Goal: Information Seeking & Learning: Learn about a topic

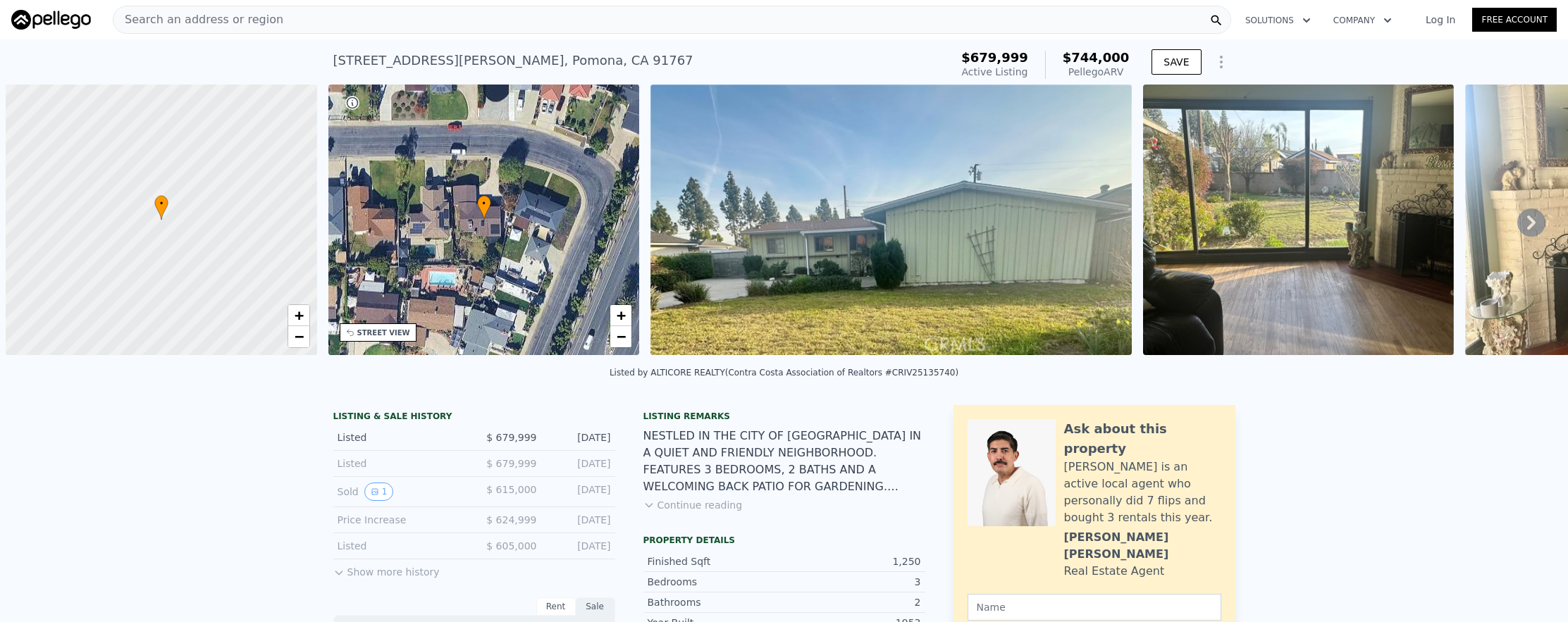
scroll to position [0, 6]
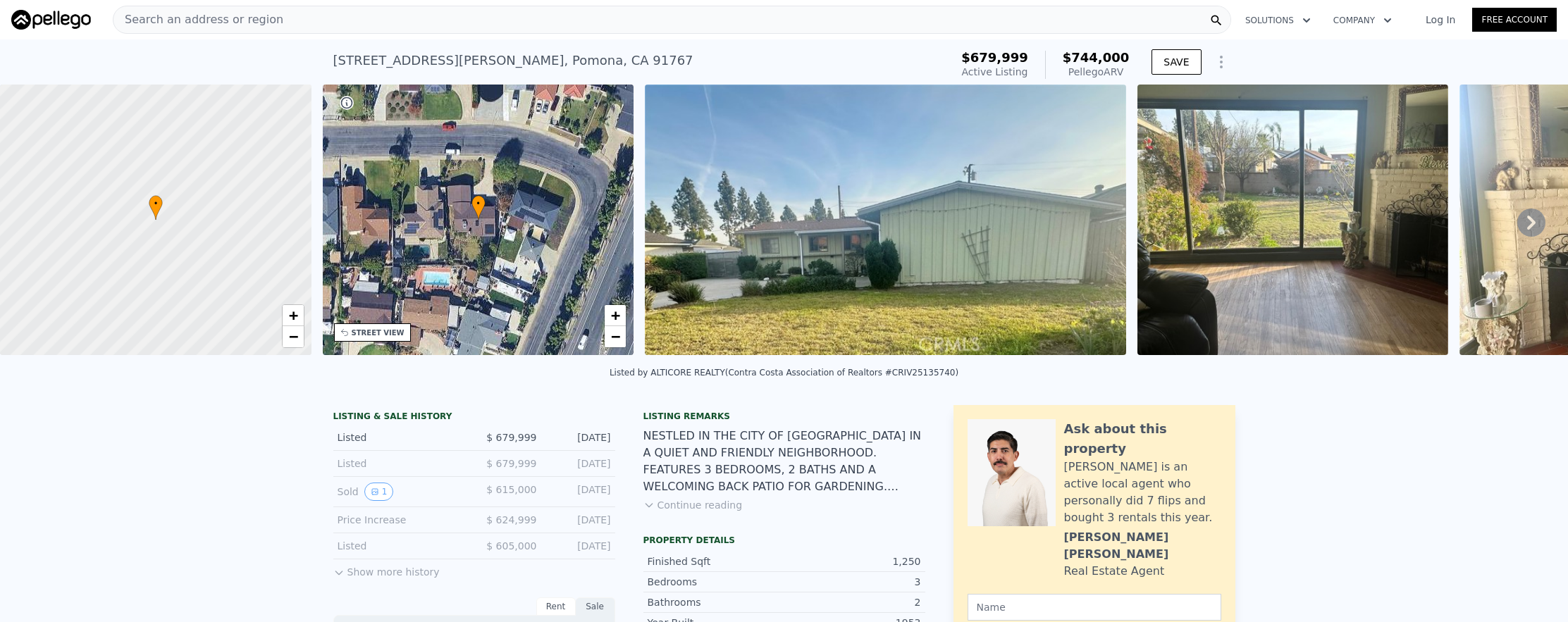
click at [143, 30] on div "Search an address or region" at bounding box center [198, 20] width 170 height 27
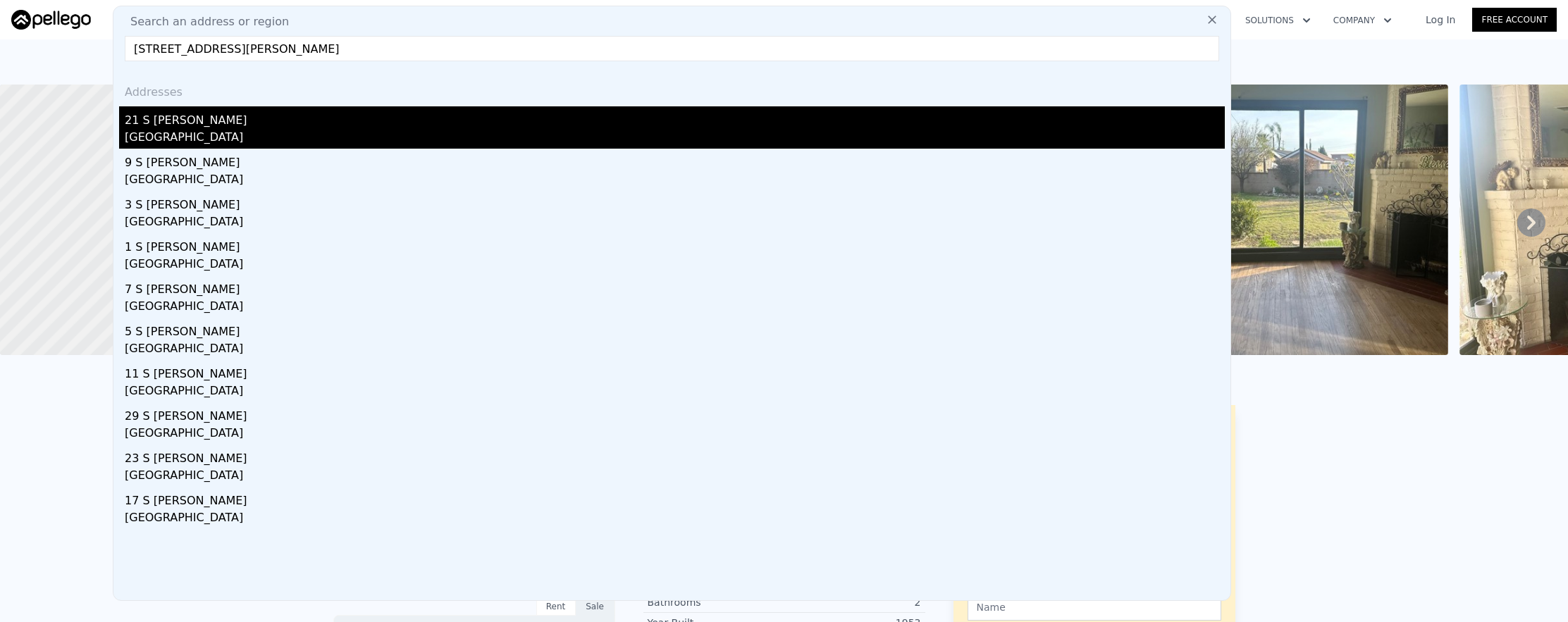
type input "[STREET_ADDRESS][PERSON_NAME]"
click at [171, 113] on div "21 S [PERSON_NAME]" at bounding box center [674, 117] width 1100 height 22
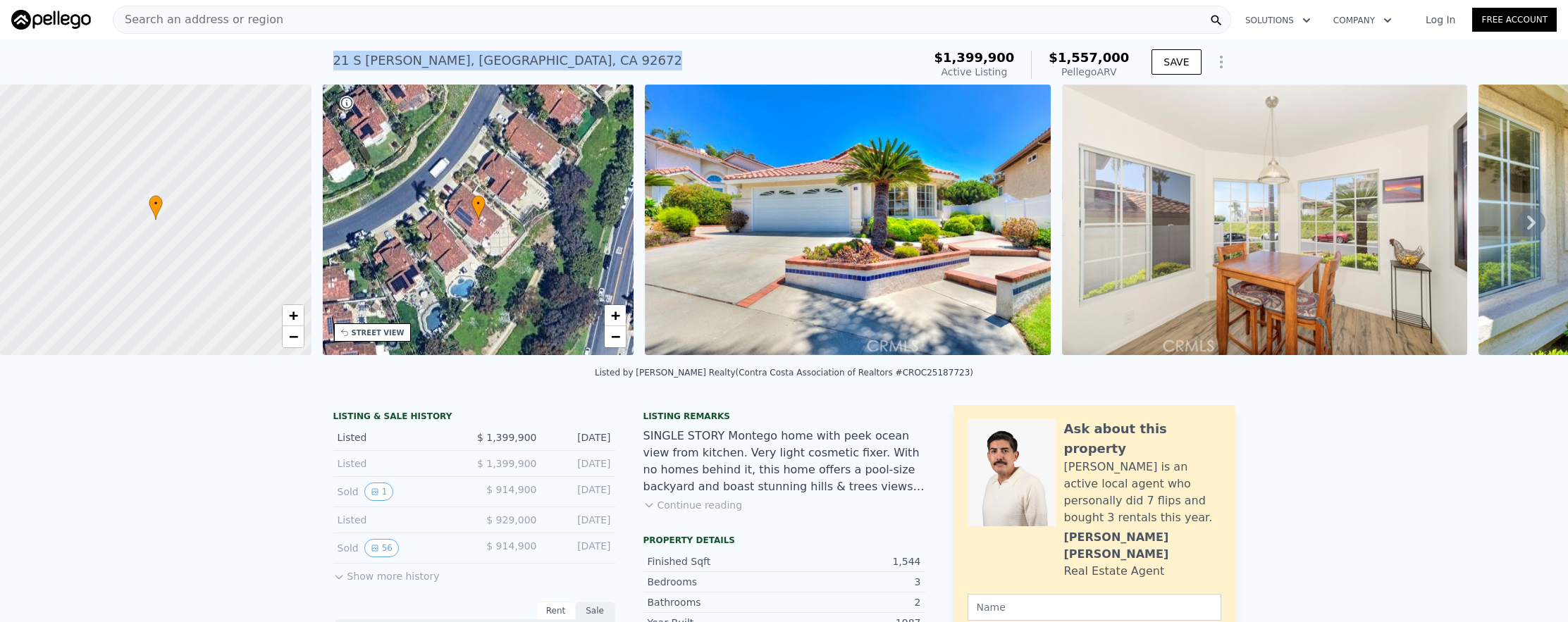
drag, startPoint x: 566, startPoint y: 61, endPoint x: 307, endPoint y: 57, distance: 259.0
click at [308, 57] on div "[GEOGRAPHIC_DATA][PERSON_NAME] Active at $1.400m (~ARV $1.557m ) $1,399,900 Act…" at bounding box center [784, 61] width 1568 height 45
copy div "[STREET_ADDRESS][PERSON_NAME]"
click at [622, 8] on div "Search an address or region" at bounding box center [672, 20] width 1119 height 28
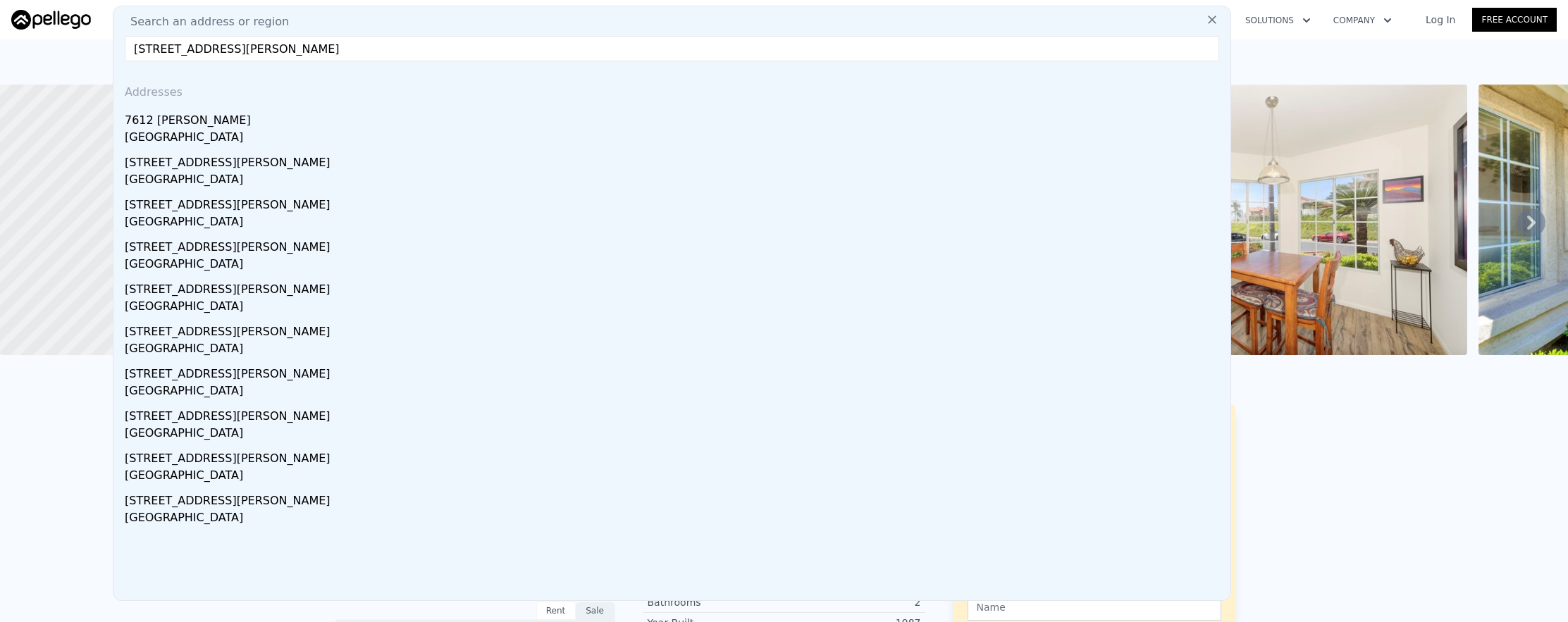
type input "[STREET_ADDRESS][PERSON_NAME]"
click at [500, 118] on div "7612 [PERSON_NAME]" at bounding box center [674, 117] width 1100 height 22
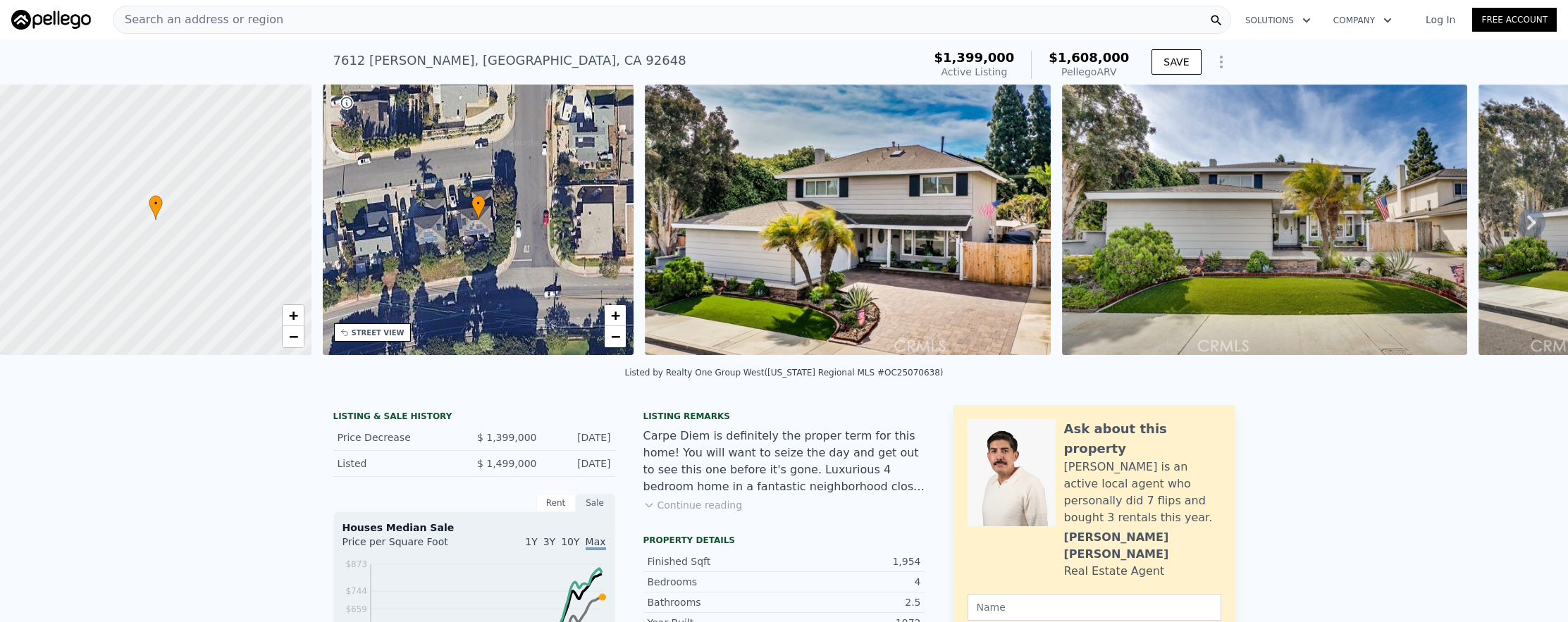
click at [319, 17] on div "Search an address or region" at bounding box center [672, 20] width 1119 height 28
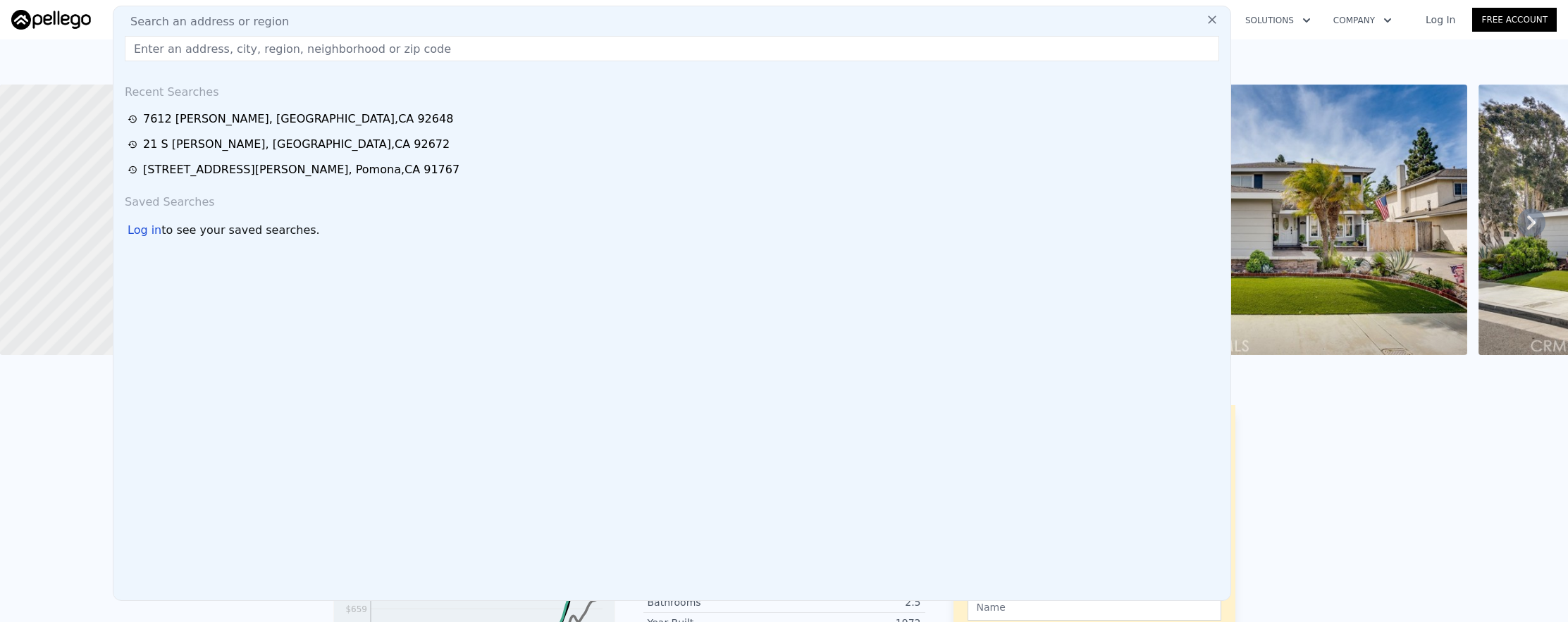
click at [321, 32] on div "Search an address or region Recent Searches [STREET_ADDRESS][PERSON_NAME] [STRE…" at bounding box center [672, 303] width 1119 height 595
click at [320, 43] on input "text" at bounding box center [672, 48] width 1095 height 25
paste input "[STREET_ADDRESS]"
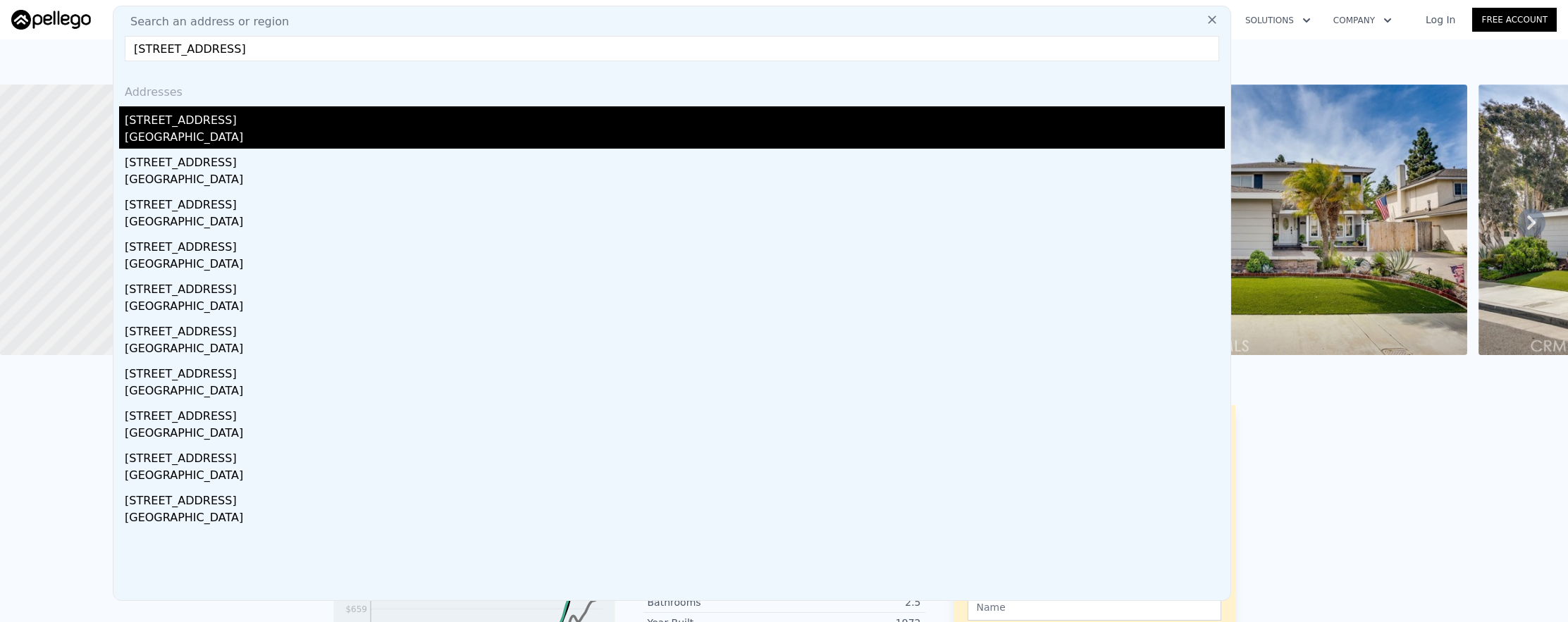
type input "[STREET_ADDRESS]"
click at [318, 132] on div "[GEOGRAPHIC_DATA]" at bounding box center [674, 138] width 1100 height 20
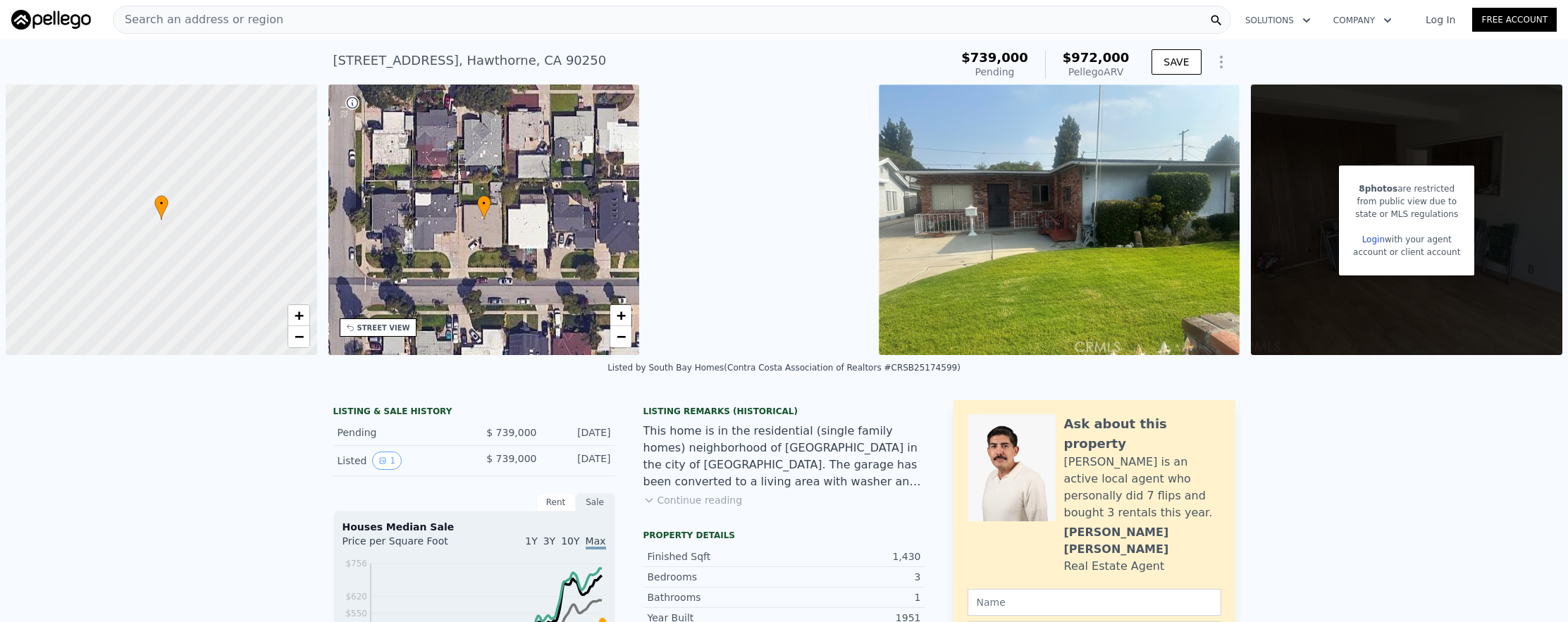
click at [230, 28] on div "Search an address or region" at bounding box center [198, 20] width 170 height 27
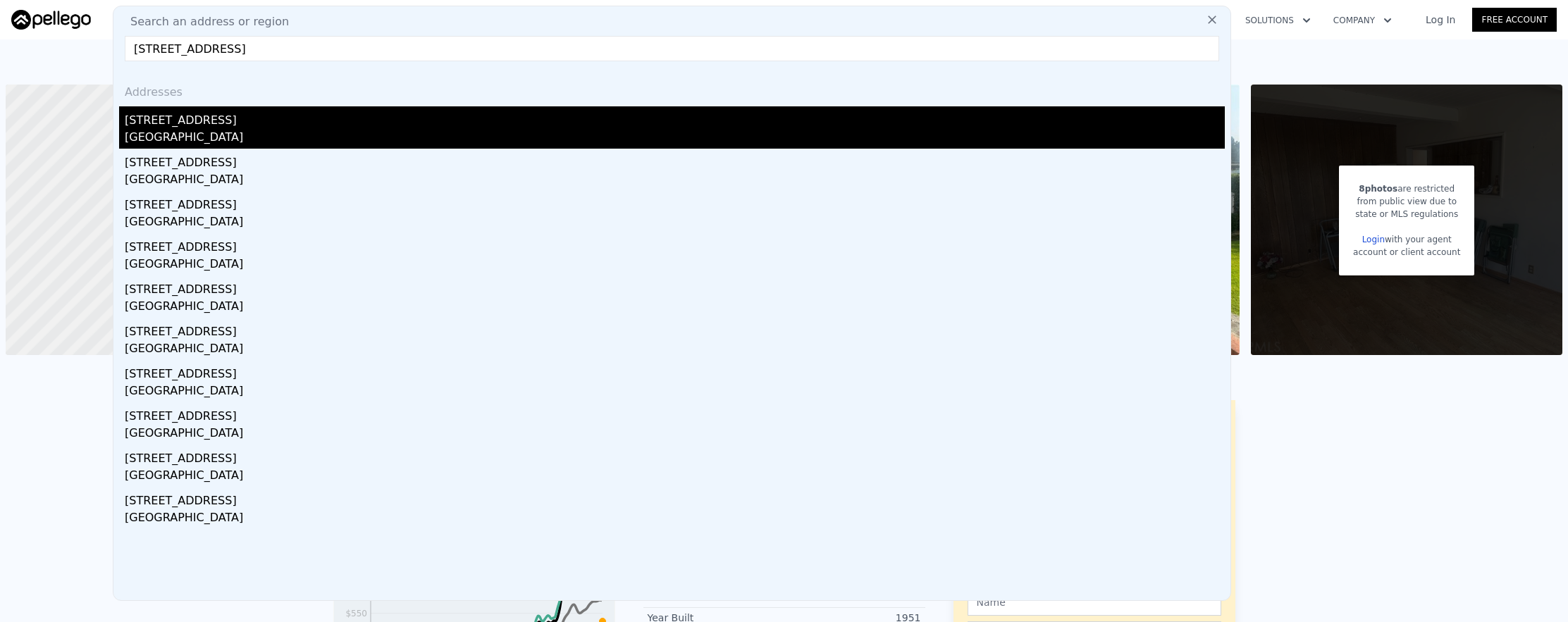
type input "[STREET_ADDRESS]"
click at [349, 148] on div "[GEOGRAPHIC_DATA]" at bounding box center [674, 138] width 1100 height 20
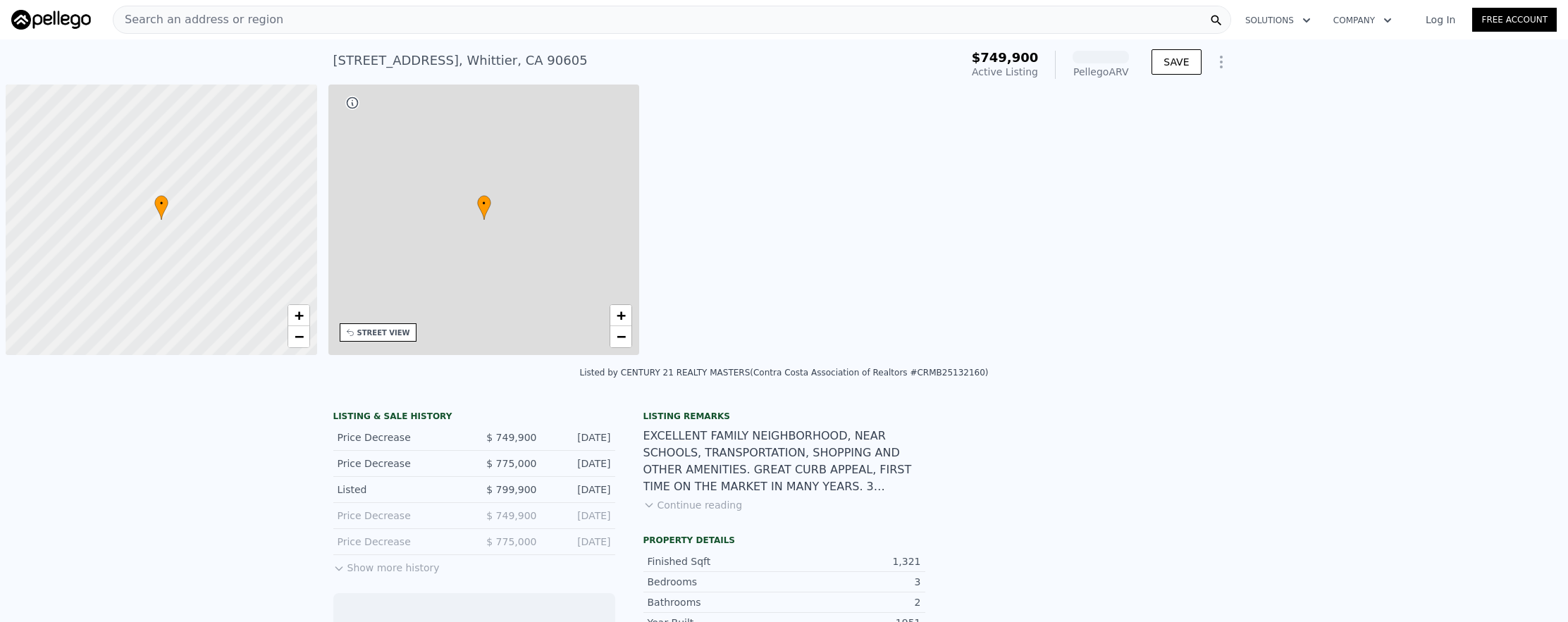
scroll to position [0, 6]
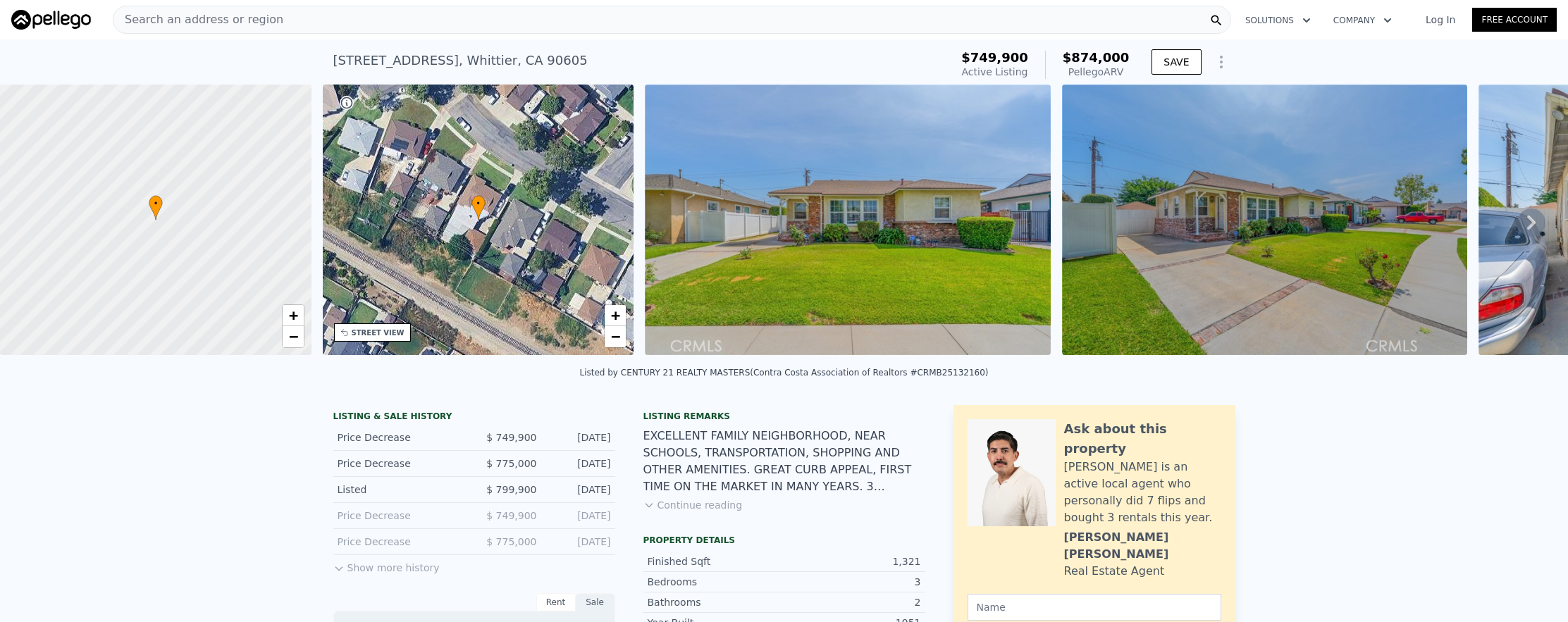
click at [333, 34] on div "Search an address or region Solutions Company Open main menu Log In Free Account" at bounding box center [784, 19] width 1546 height 34
click at [330, 25] on div "Search an address or region" at bounding box center [672, 20] width 1119 height 28
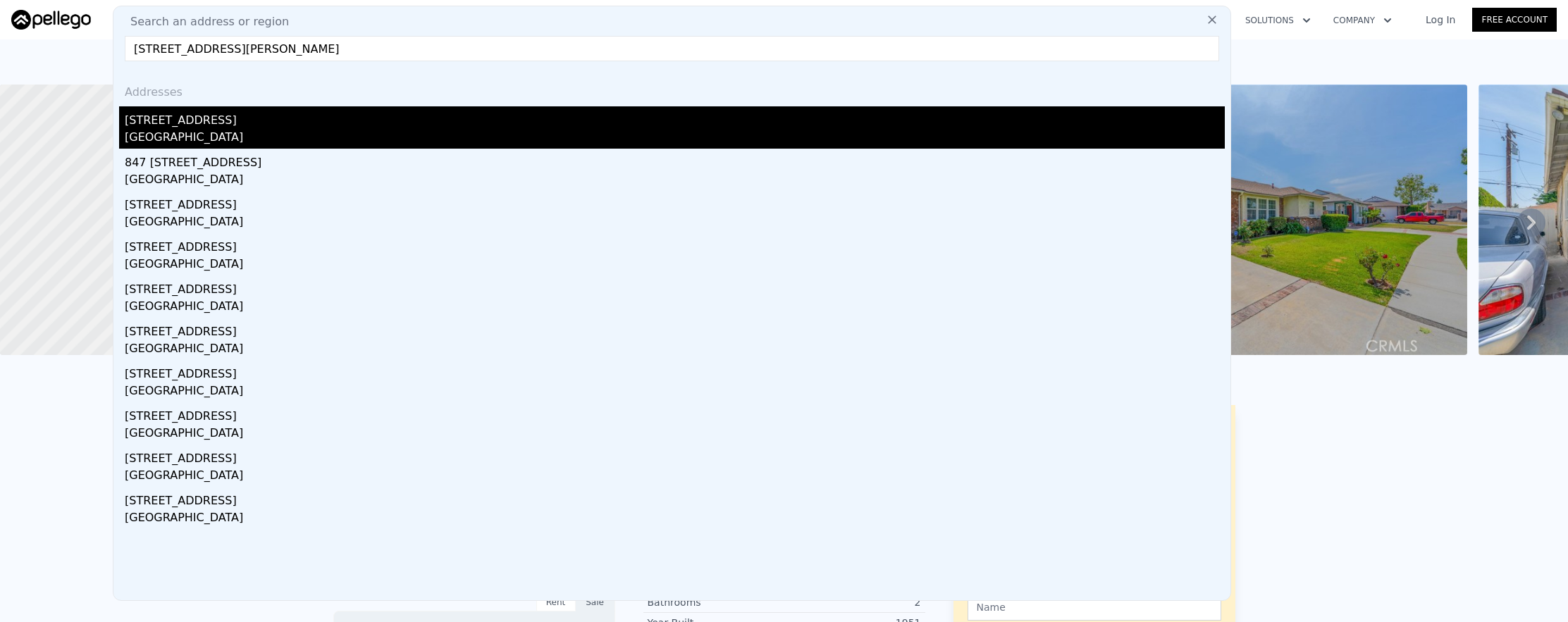
type input "[STREET_ADDRESS][PERSON_NAME]"
click at [399, 142] on div "[GEOGRAPHIC_DATA]" at bounding box center [674, 138] width 1100 height 20
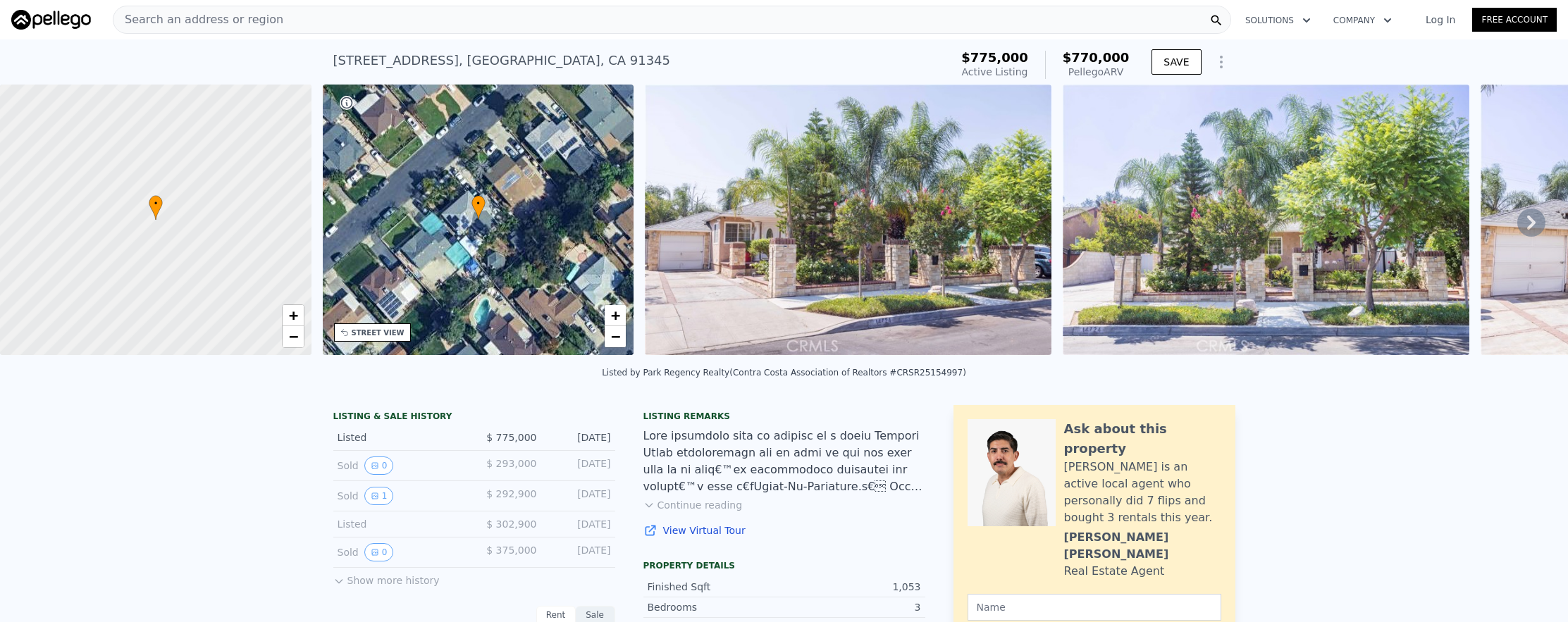
click at [334, 28] on div "Search an address or region" at bounding box center [672, 20] width 1119 height 28
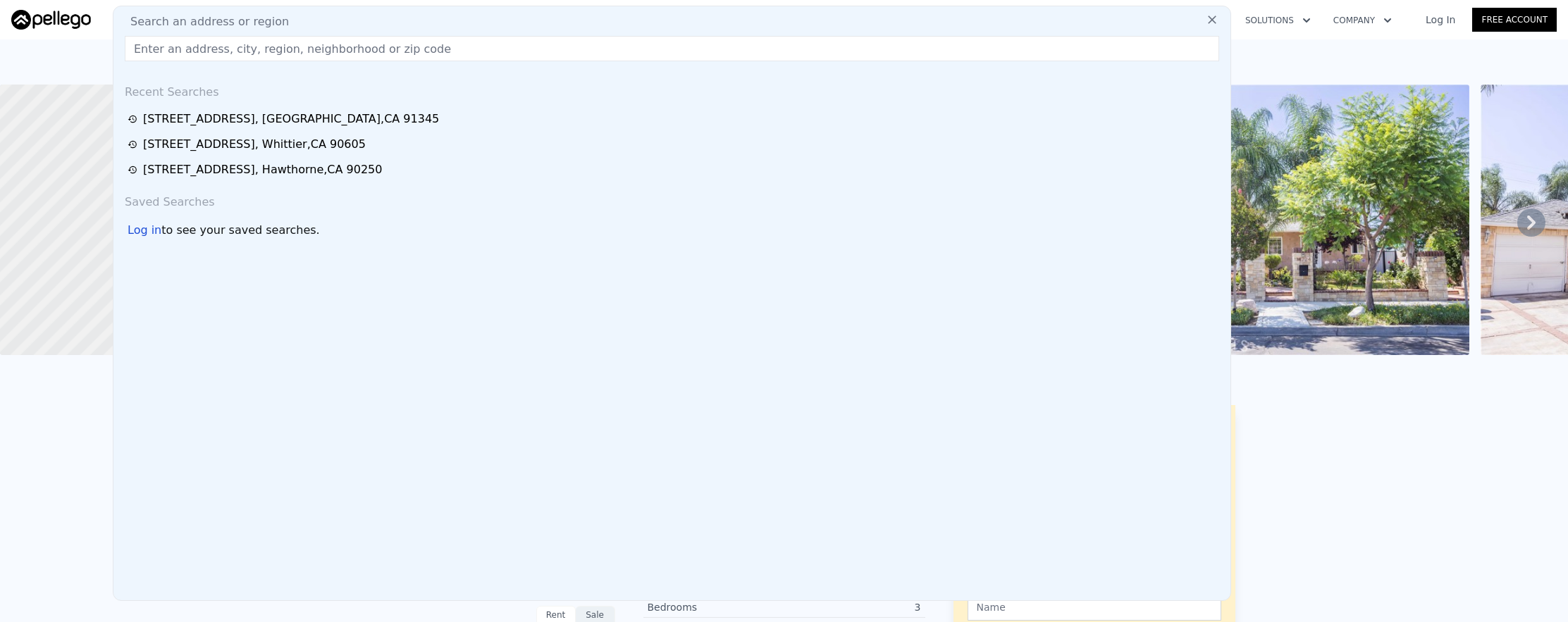
paste input "[STREET_ADDRESS]"
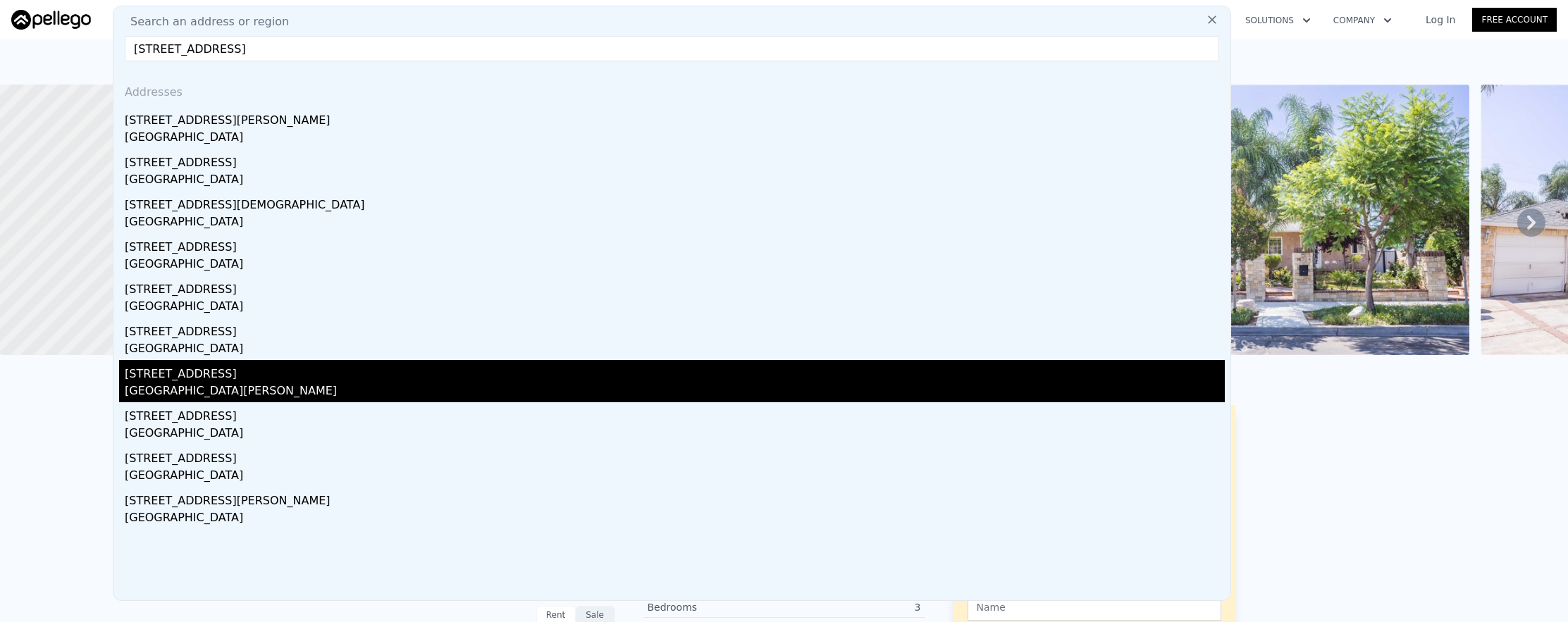
type input "[STREET_ADDRESS]"
click at [293, 389] on div "[GEOGRAPHIC_DATA][PERSON_NAME]" at bounding box center [674, 393] width 1100 height 20
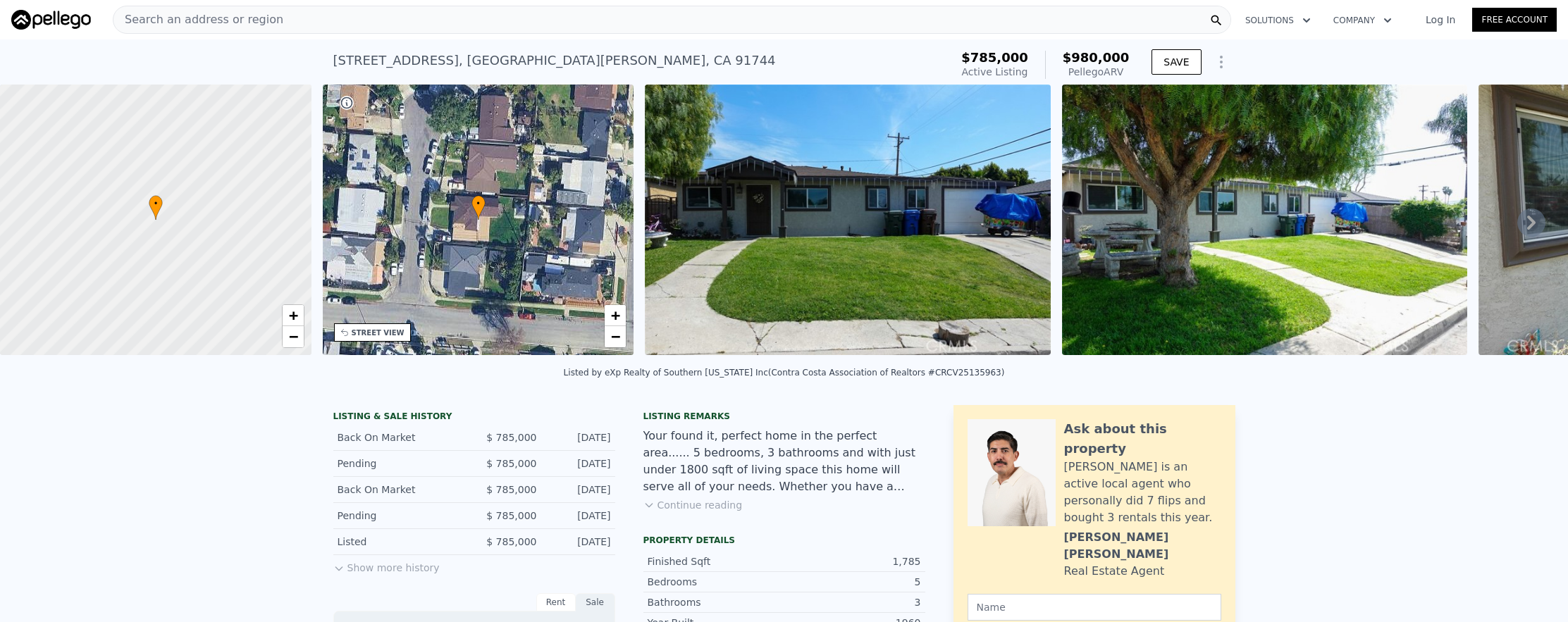
click at [289, 13] on div "Search an address or region" at bounding box center [672, 20] width 1119 height 28
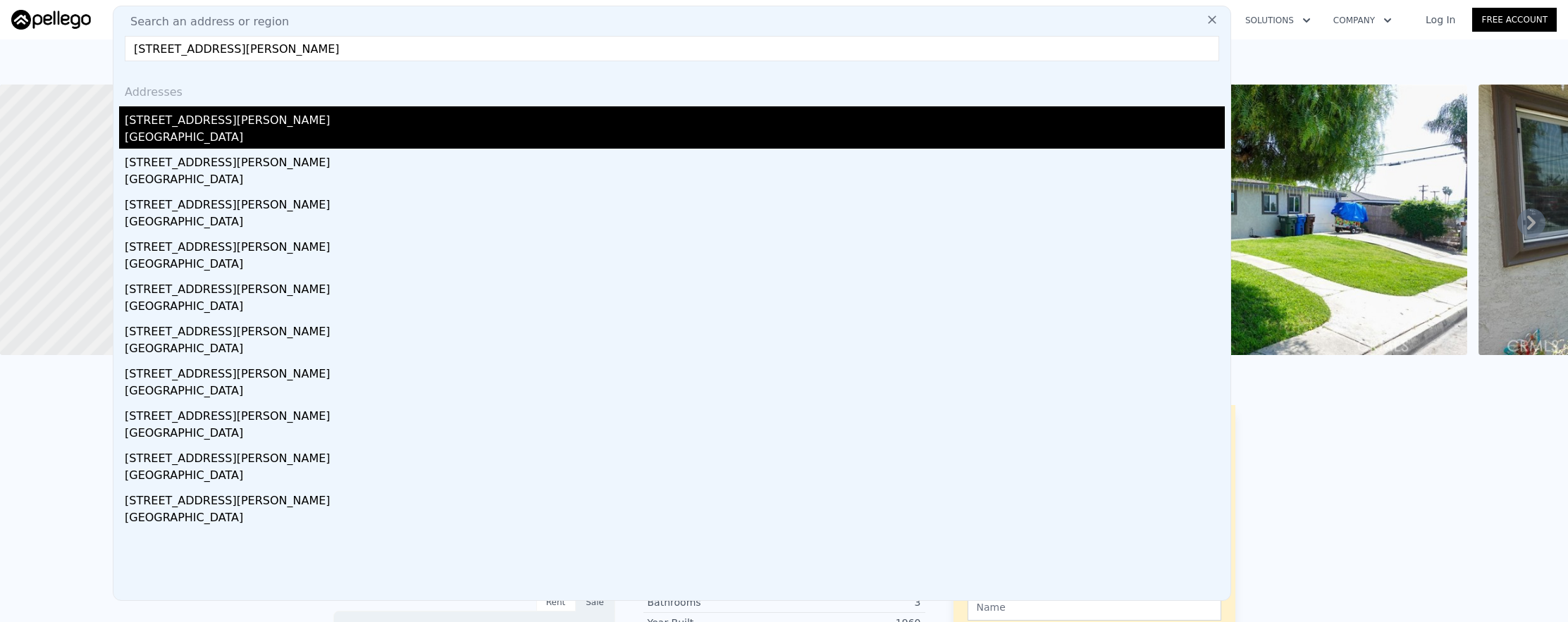
type input "[STREET_ADDRESS][PERSON_NAME]"
click at [555, 127] on div "[STREET_ADDRESS][PERSON_NAME]" at bounding box center [674, 117] width 1100 height 22
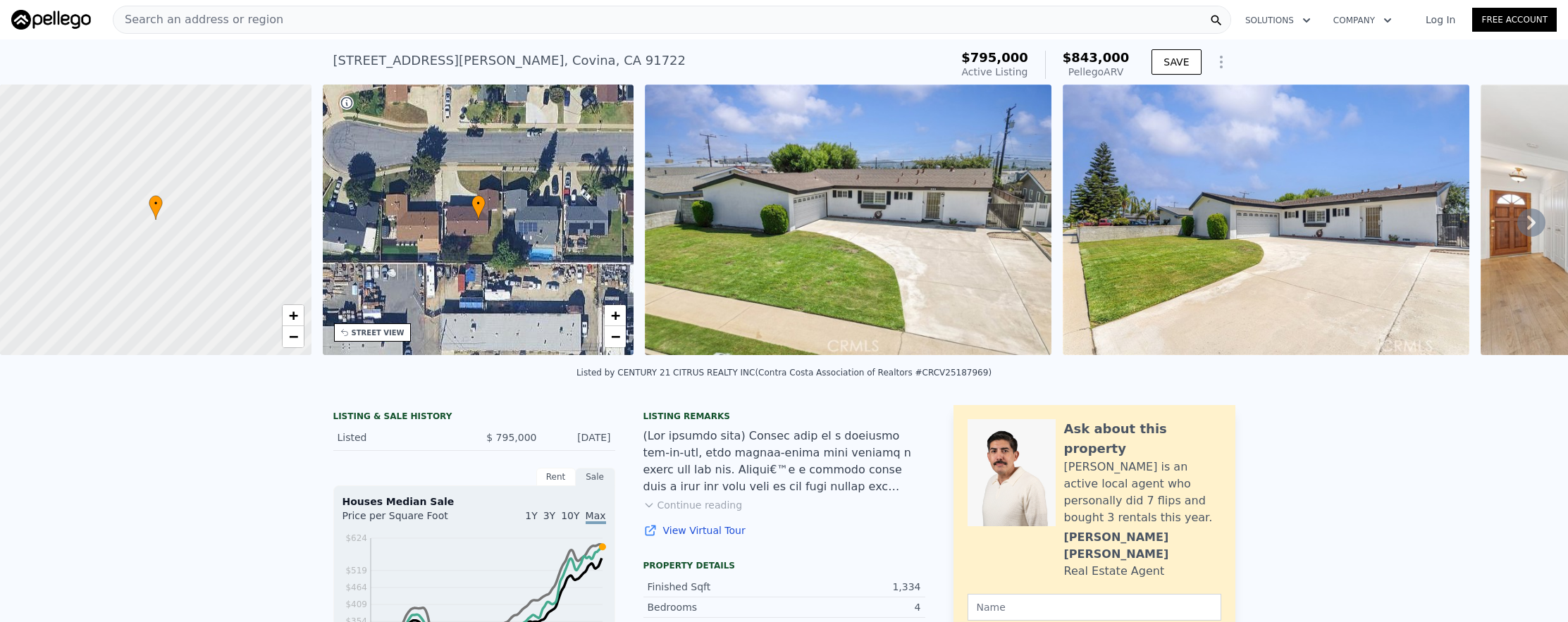
click at [225, 20] on span "Search an address or region" at bounding box center [198, 20] width 170 height 17
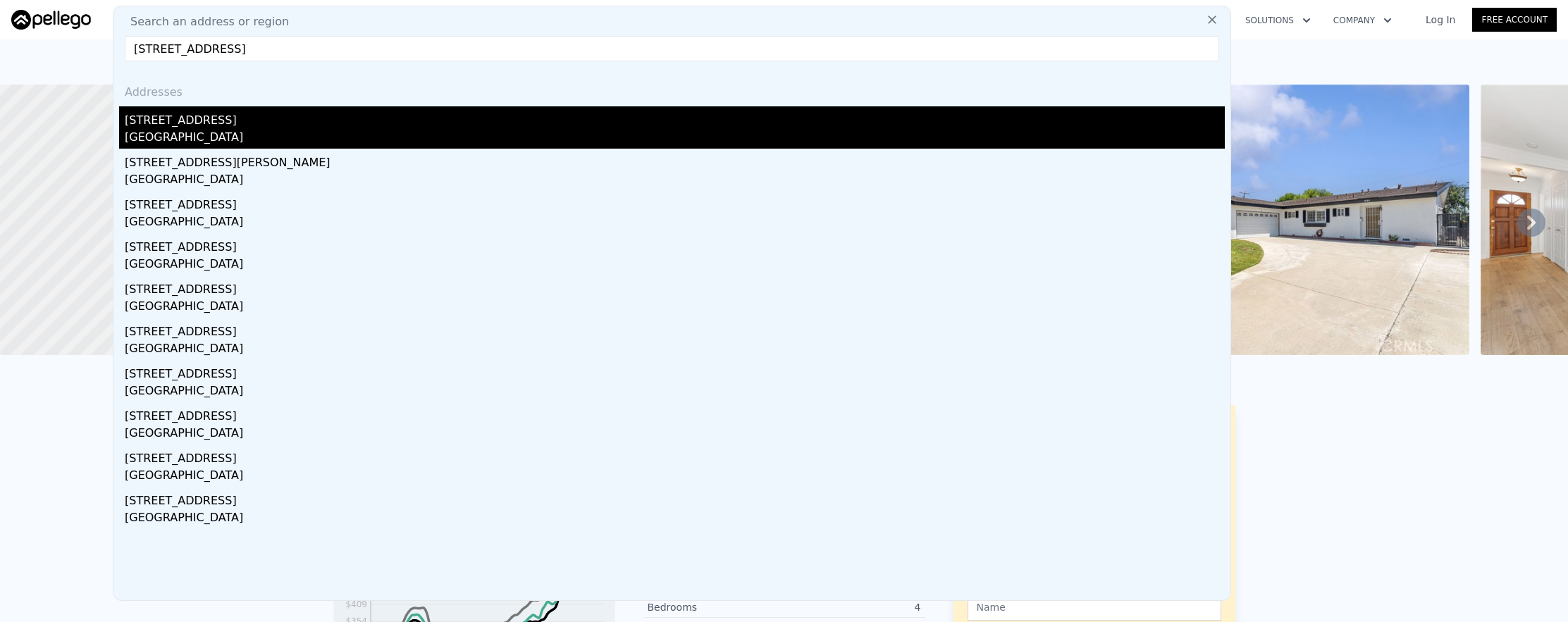
type input "[STREET_ADDRESS]"
click at [307, 121] on div "[STREET_ADDRESS]" at bounding box center [674, 117] width 1100 height 22
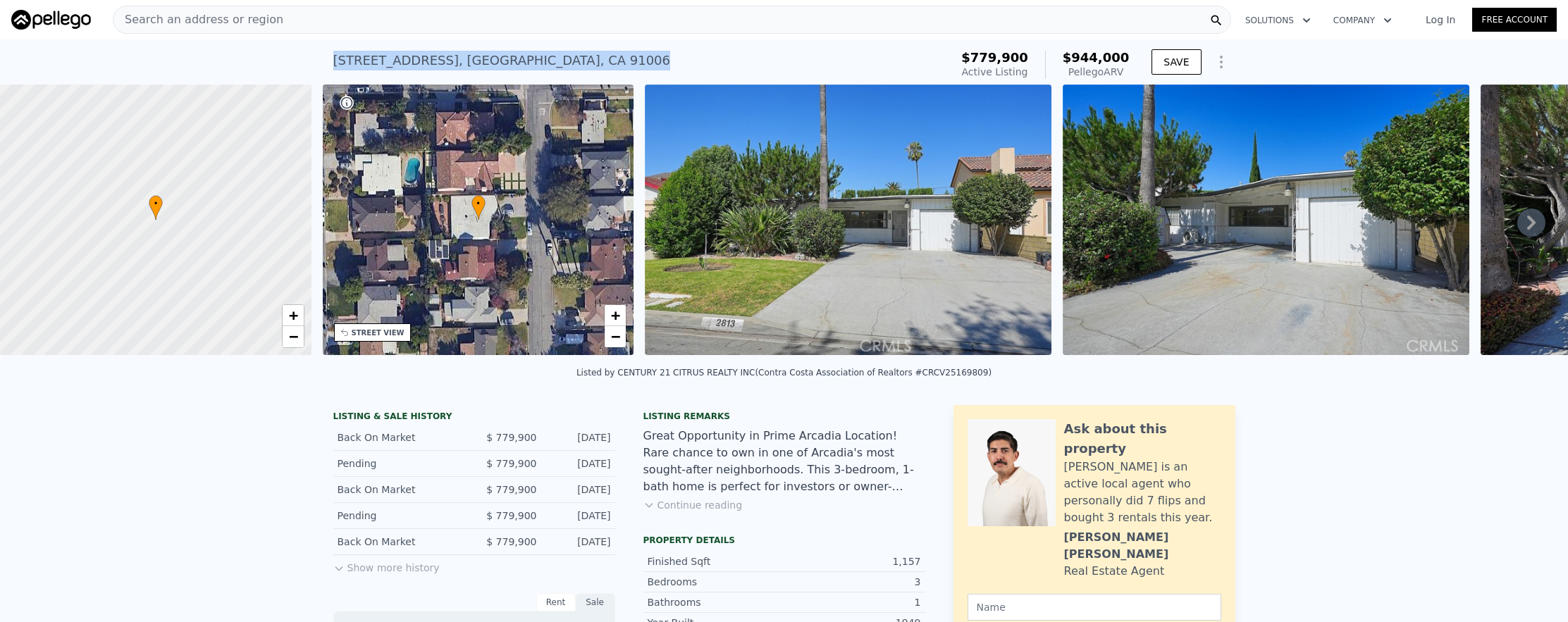
drag, startPoint x: 318, startPoint y: 55, endPoint x: 770, endPoint y: 79, distance: 452.6
click at [771, 79] on div "[STREET_ADDRESS] Active at $779,900 (~ARV $944k ) $779,900 Active Listing $944,…" at bounding box center [784, 61] width 1568 height 45
copy div "[STREET_ADDRESS]"
click at [326, 18] on div "Search an address or region" at bounding box center [672, 20] width 1119 height 28
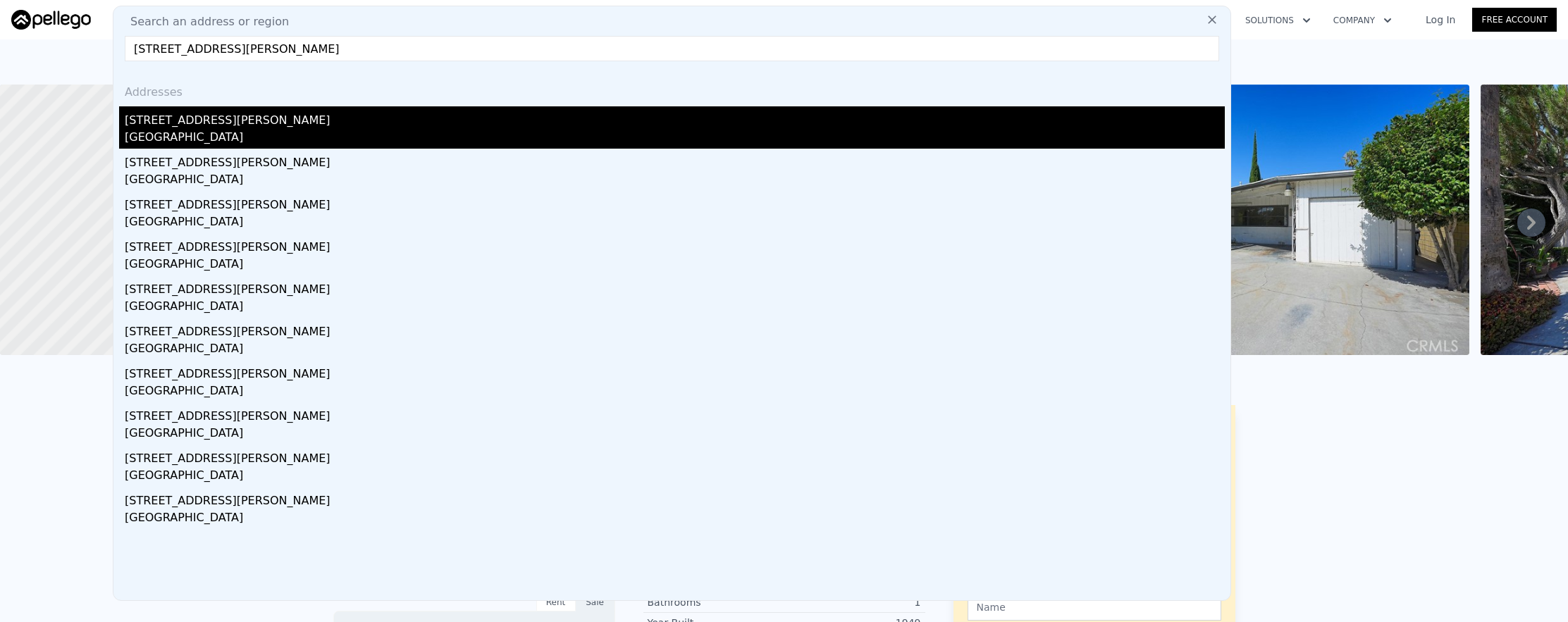
type input "[STREET_ADDRESS][PERSON_NAME]"
click at [344, 134] on div "[GEOGRAPHIC_DATA]" at bounding box center [674, 138] width 1100 height 20
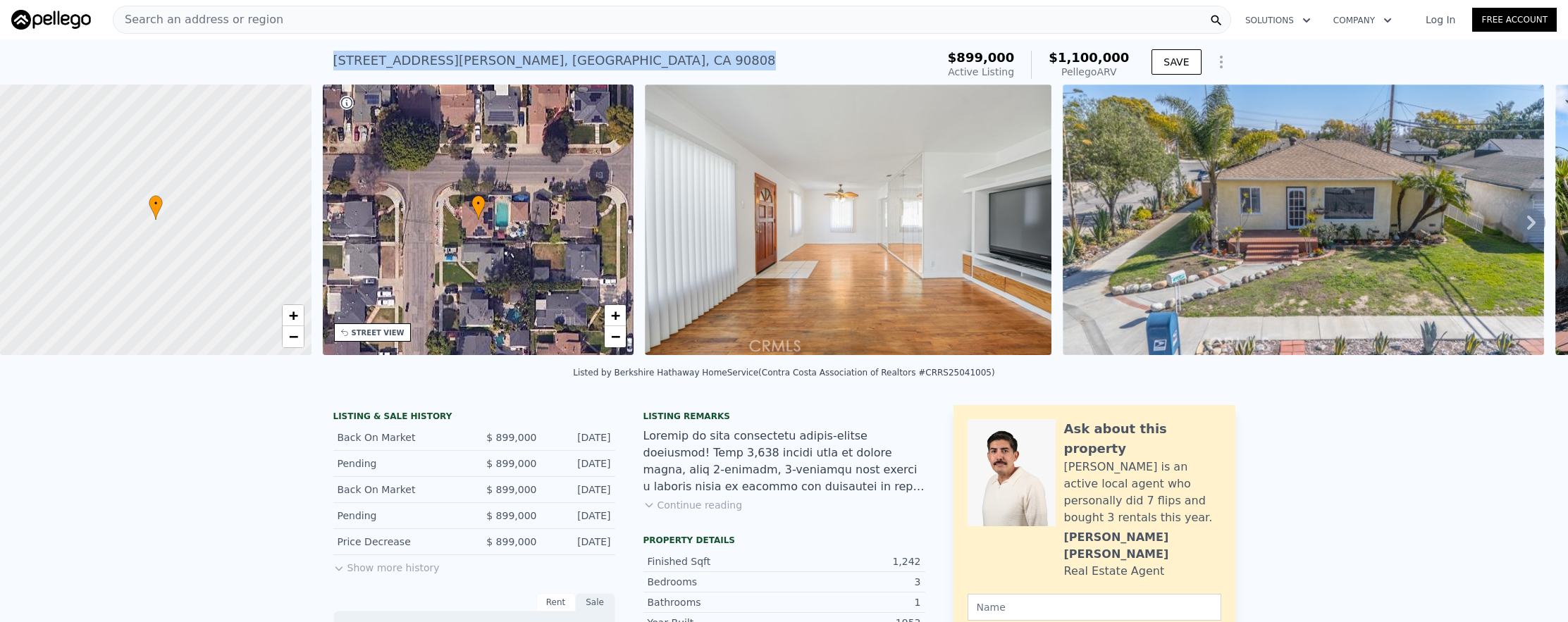
drag, startPoint x: 374, startPoint y: 57, endPoint x: 691, endPoint y: 80, distance: 317.8
click at [692, 81] on div "[STREET_ADDRESS][PERSON_NAME] Active at $899k (~ARV $1.100m ) $899,000 Active L…" at bounding box center [784, 61] width 1568 height 45
click at [691, 80] on div "[STREET_ADDRESS][PERSON_NAME] Active at $899k (~ARV $1.100m )" at bounding box center [631, 65] width 598 height 39
drag, startPoint x: 585, startPoint y: 62, endPoint x: 321, endPoint y: 52, distance: 264.2
click at [321, 52] on div "[STREET_ADDRESS][PERSON_NAME] Active at $899k (~ARV $1.100m ) $899,000 Active L…" at bounding box center [784, 61] width 1568 height 45
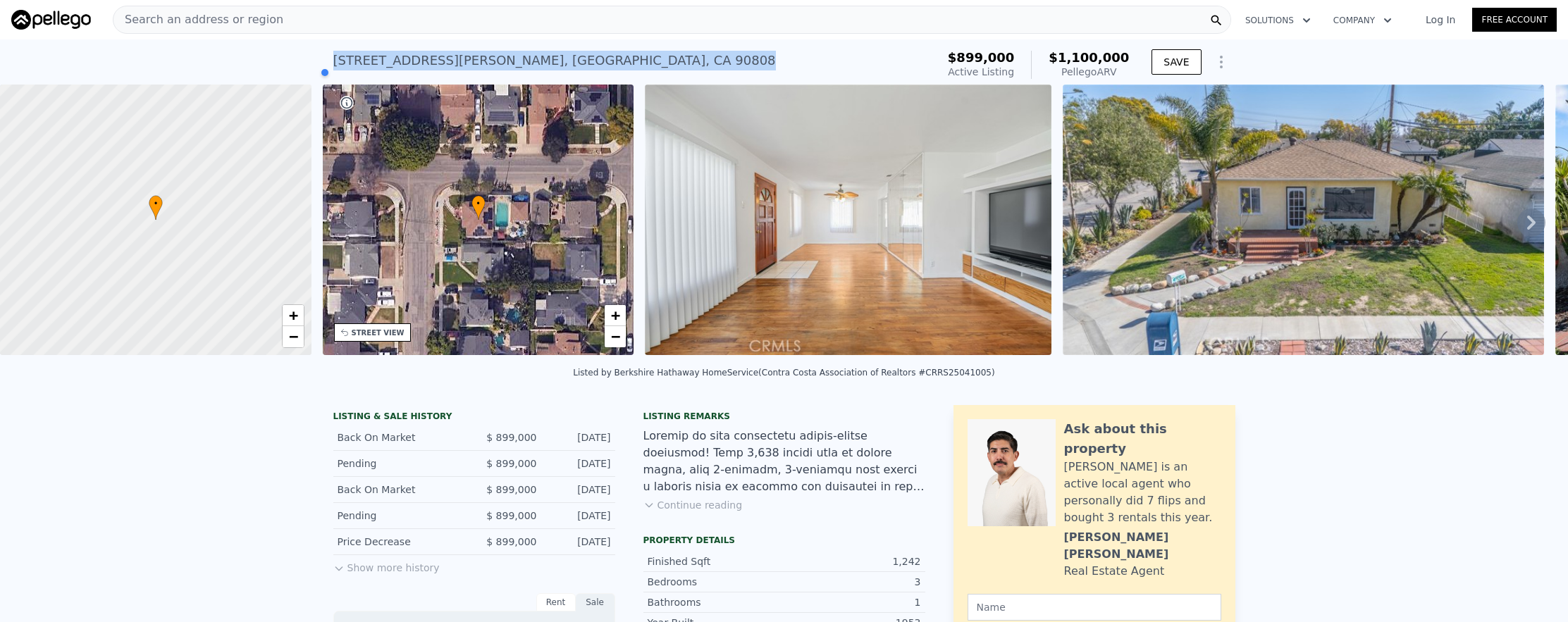
copy div "[STREET_ADDRESS][PERSON_NAME]"
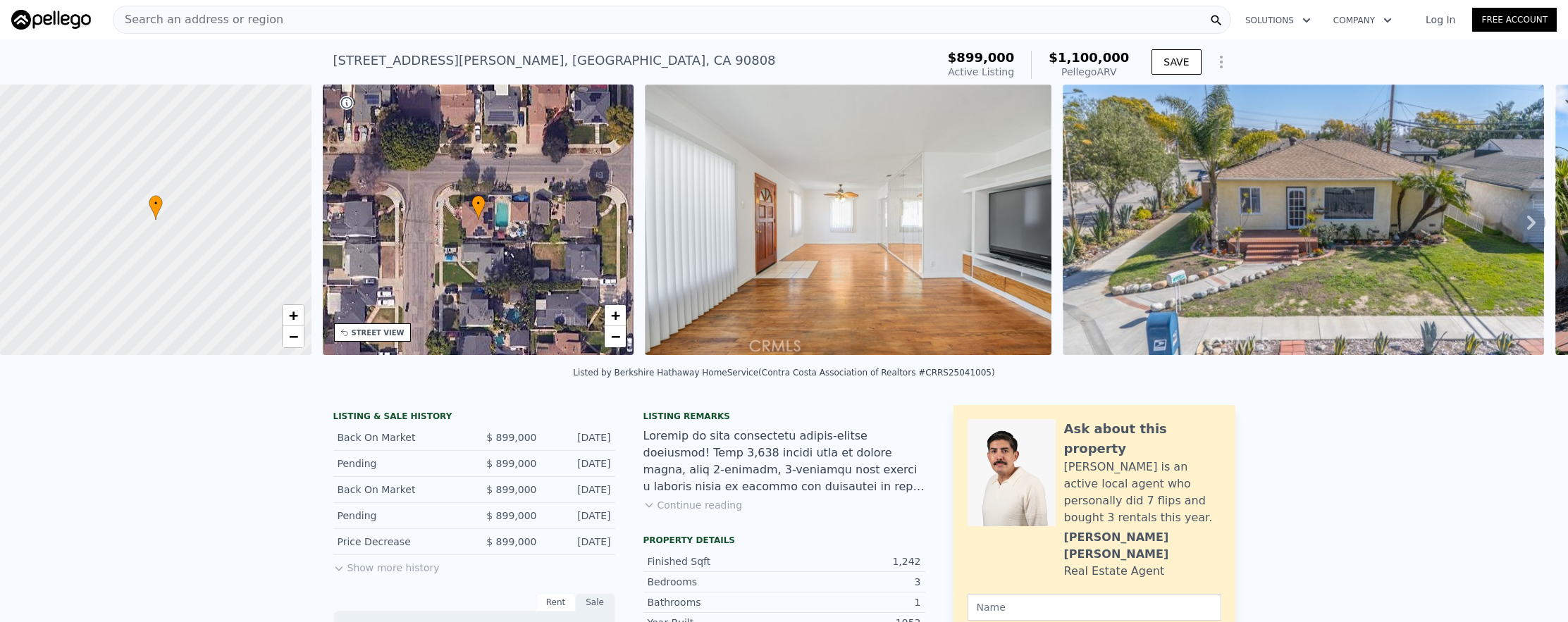
click at [555, 33] on div "Search an address or region" at bounding box center [672, 20] width 1119 height 28
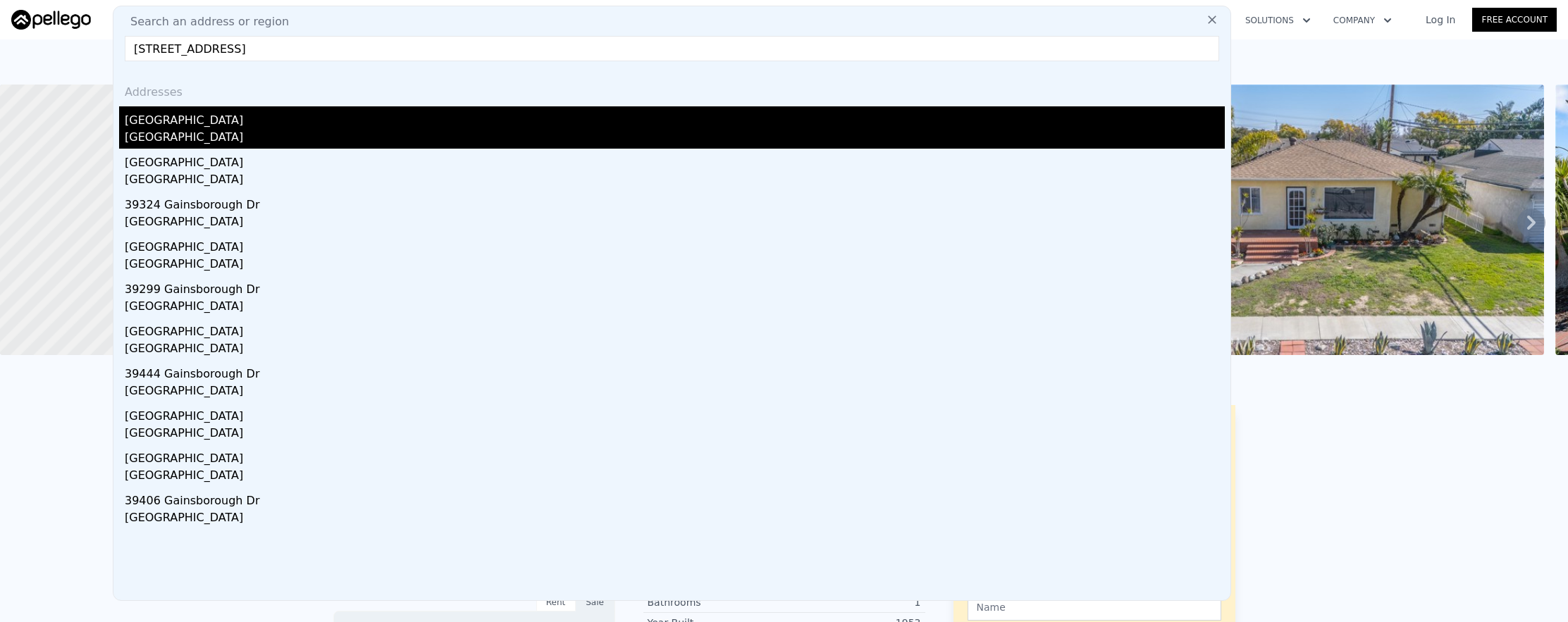
type input "[STREET_ADDRESS]"
click at [549, 141] on div "[GEOGRAPHIC_DATA]" at bounding box center [674, 138] width 1100 height 20
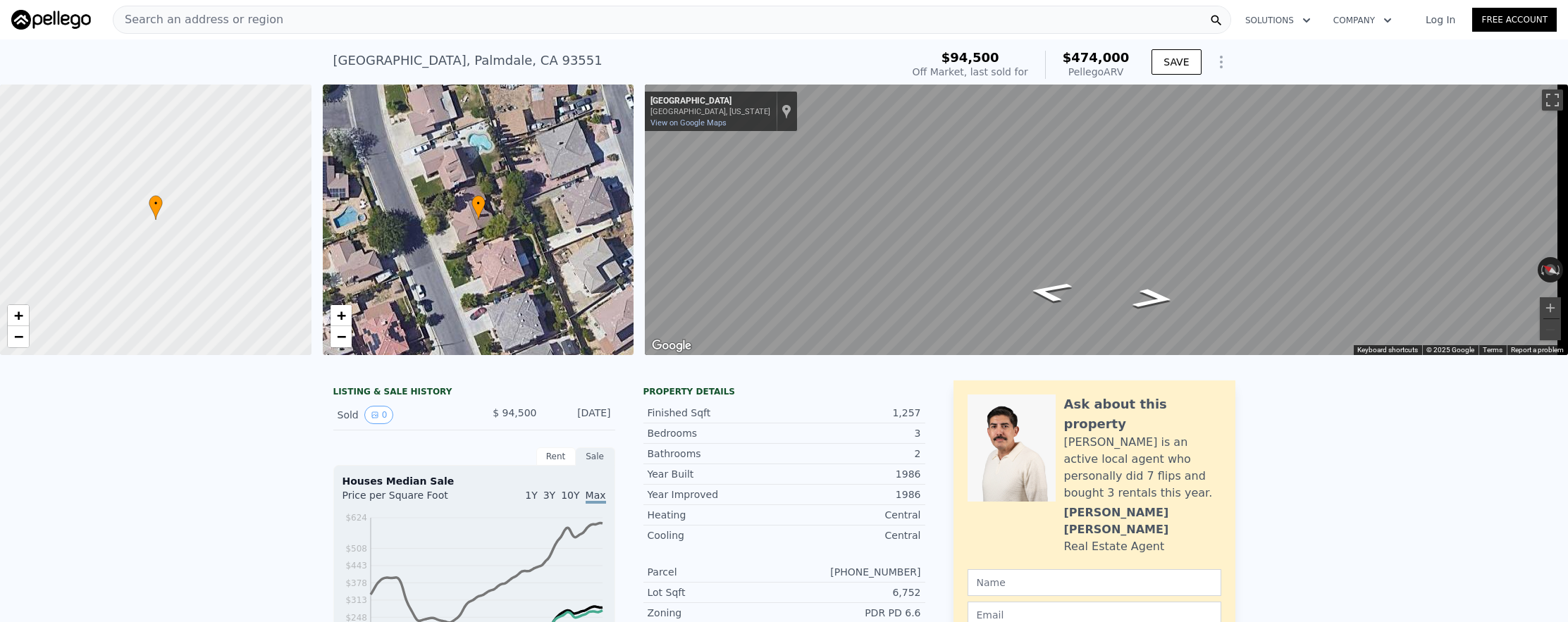
click at [591, 25] on div "Search an address or region" at bounding box center [672, 20] width 1119 height 28
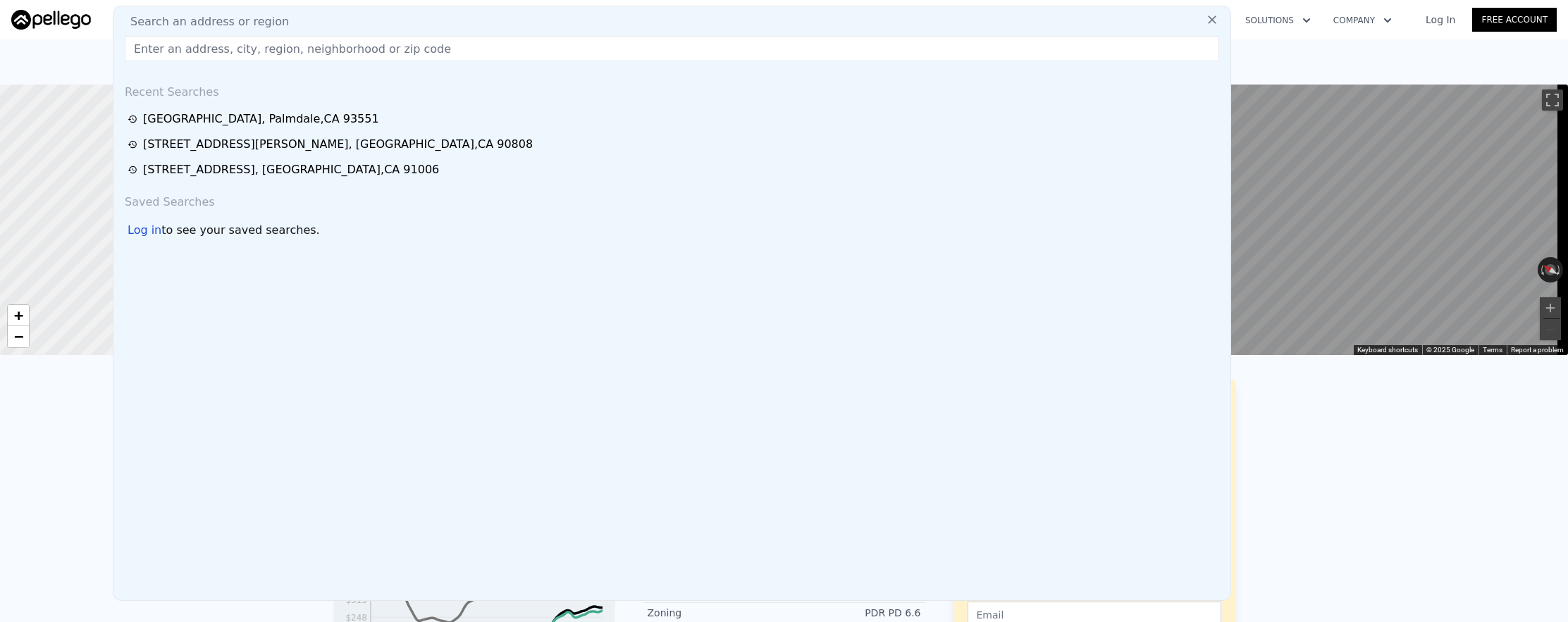
click at [592, 25] on div "Search an address or region" at bounding box center [672, 21] width 1105 height 17
click at [594, 39] on input "text" at bounding box center [672, 48] width 1095 height 25
paste input "[STREET_ADDRESS]"
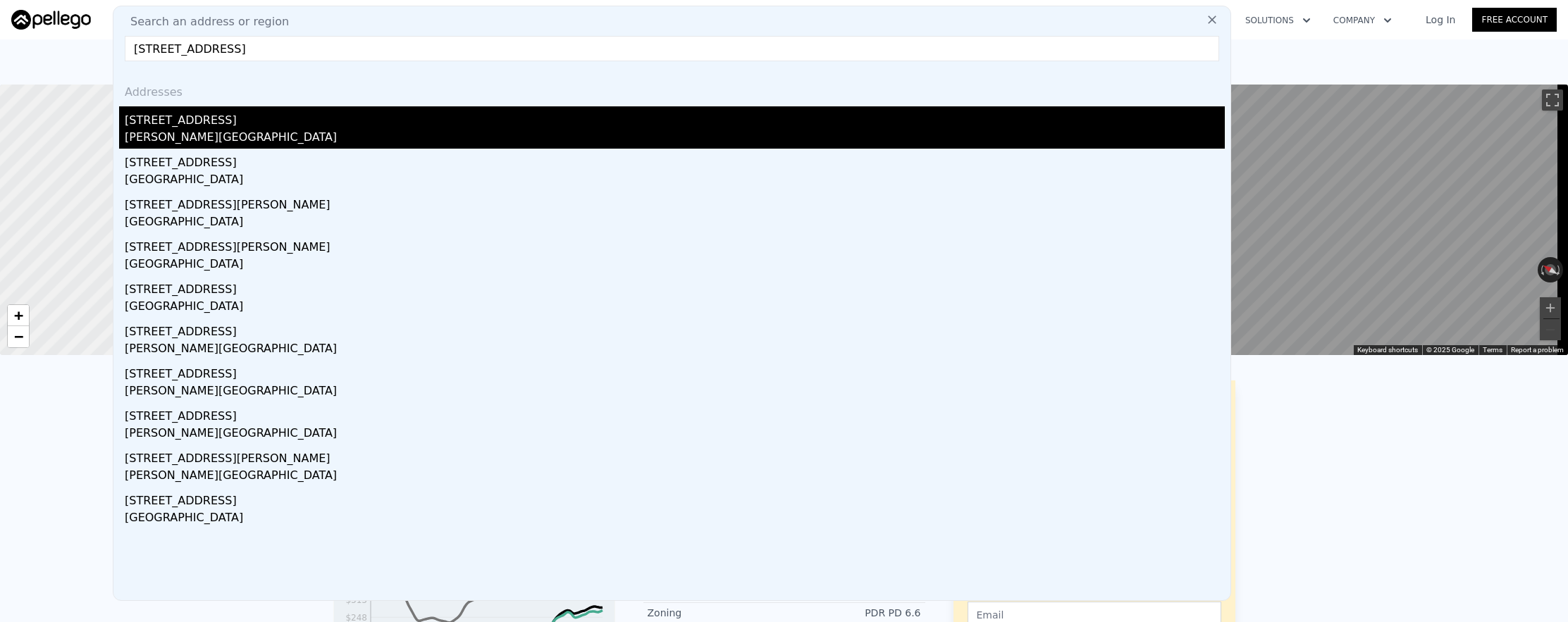
type input "[STREET_ADDRESS]"
click at [559, 124] on div "[STREET_ADDRESS]" at bounding box center [674, 117] width 1100 height 22
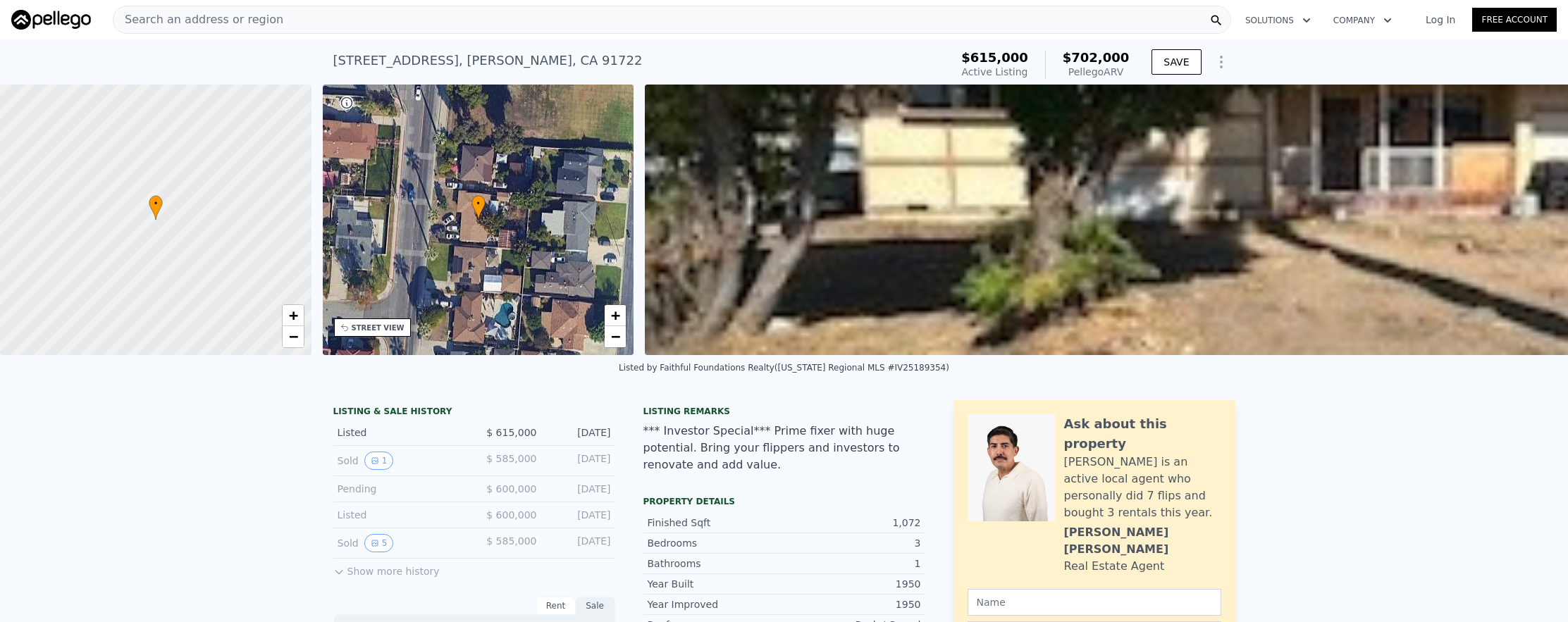
click at [381, 28] on div "Search an address or region" at bounding box center [672, 20] width 1119 height 28
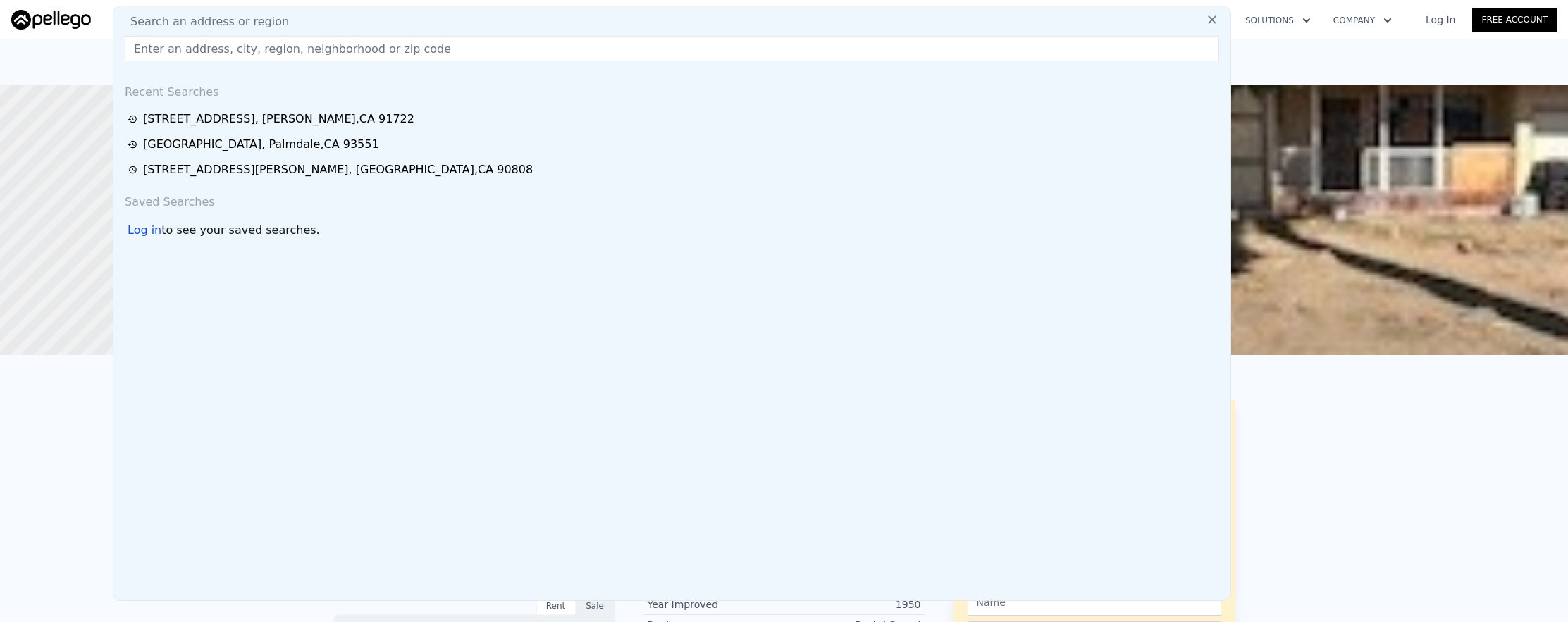
click at [381, 28] on div "Search an address or region" at bounding box center [672, 21] width 1105 height 17
click at [393, 48] on input "text" at bounding box center [672, 48] width 1095 height 25
paste input "[STREET_ADDRESS]"
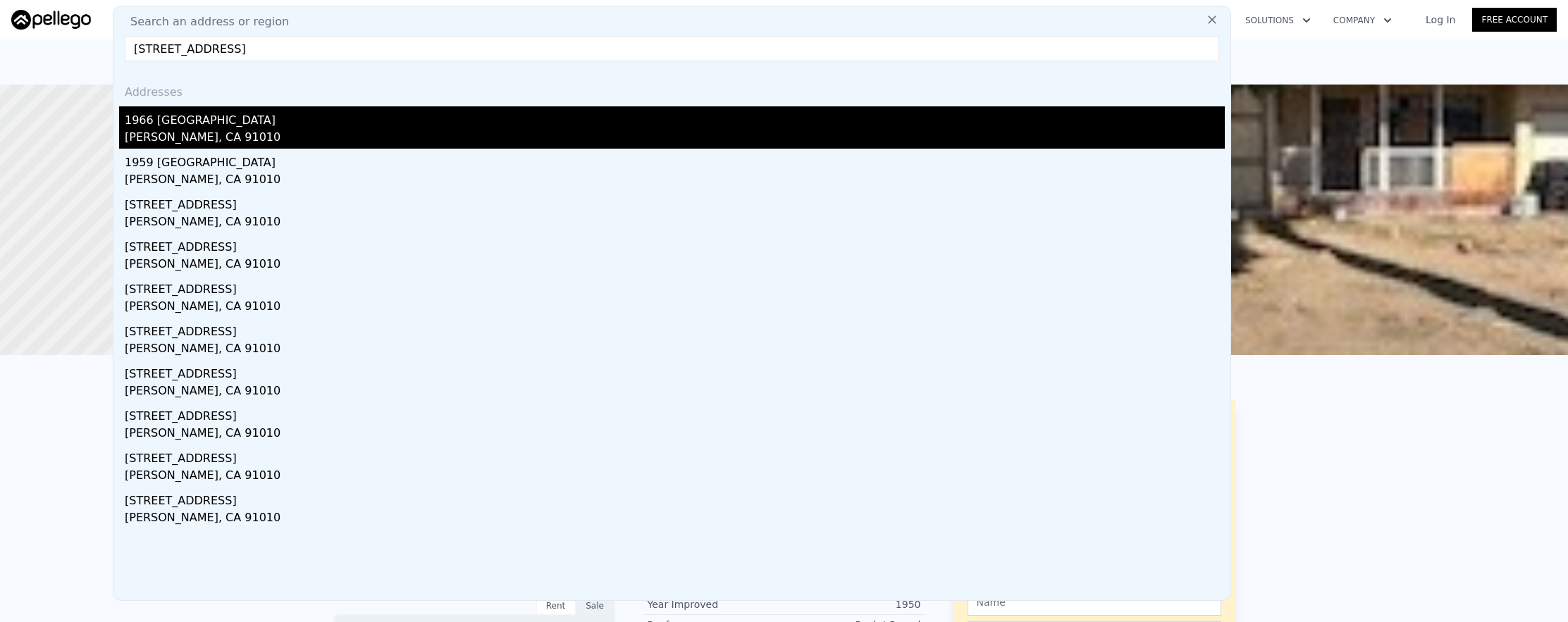
type input "[STREET_ADDRESS]"
click at [375, 126] on div "1966 [GEOGRAPHIC_DATA]" at bounding box center [674, 117] width 1100 height 22
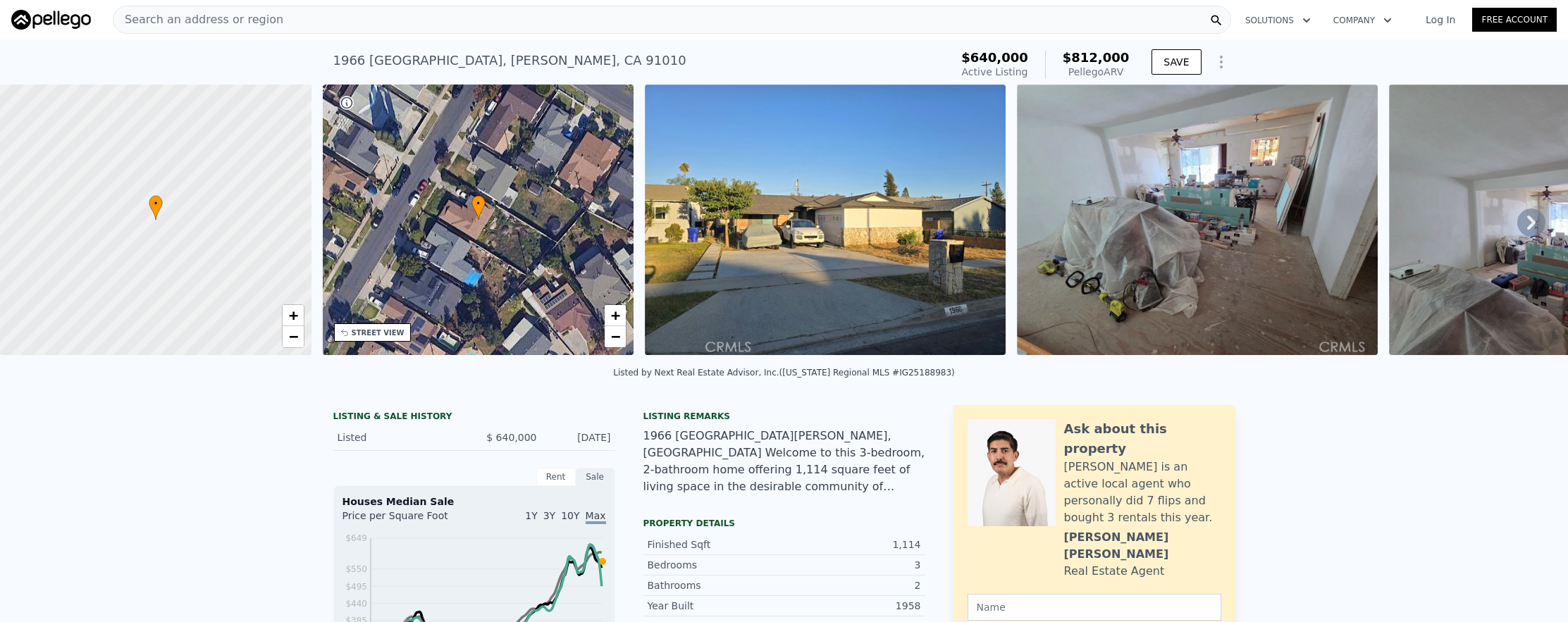
click at [187, 26] on span "Search an address or region" at bounding box center [198, 20] width 170 height 17
click at [224, 53] on div at bounding box center [251, 47] width 134 height 28
click at [228, 32] on div "Search an address or region" at bounding box center [198, 20] width 170 height 27
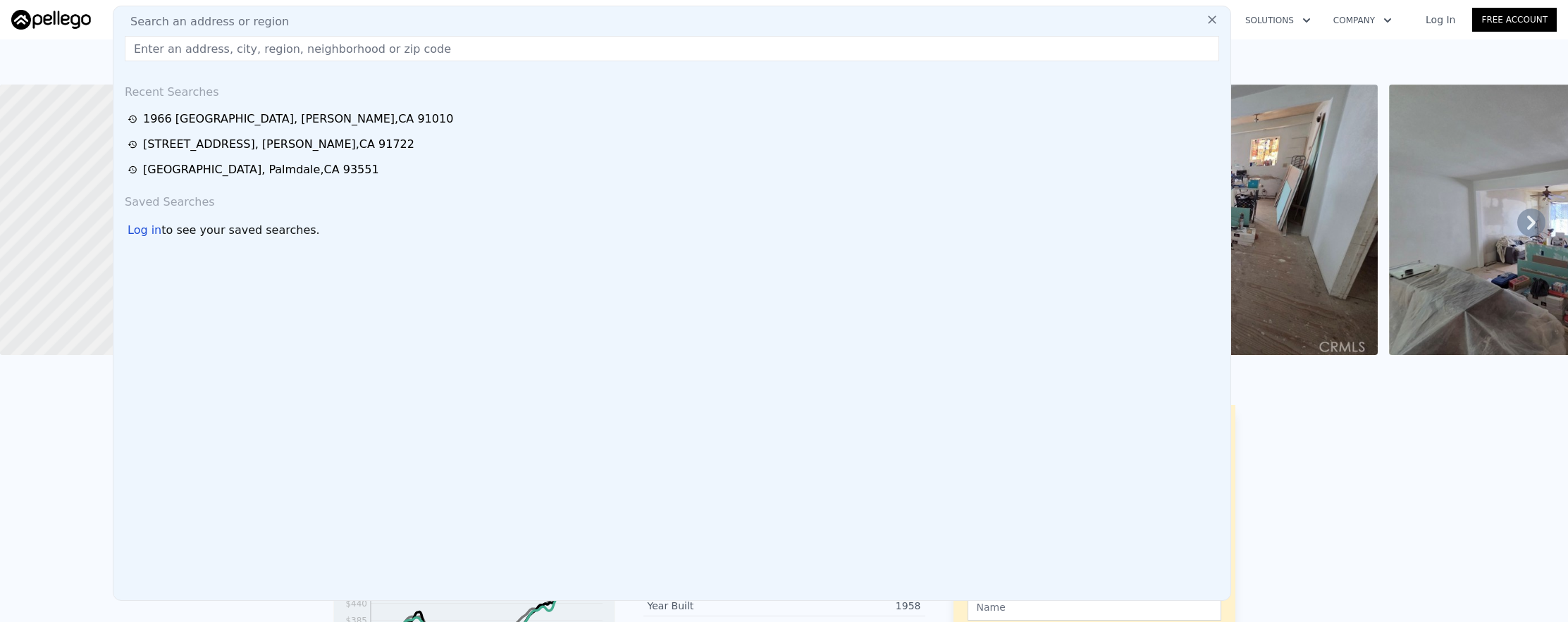
click at [230, 48] on input "text" at bounding box center [672, 48] width 1095 height 25
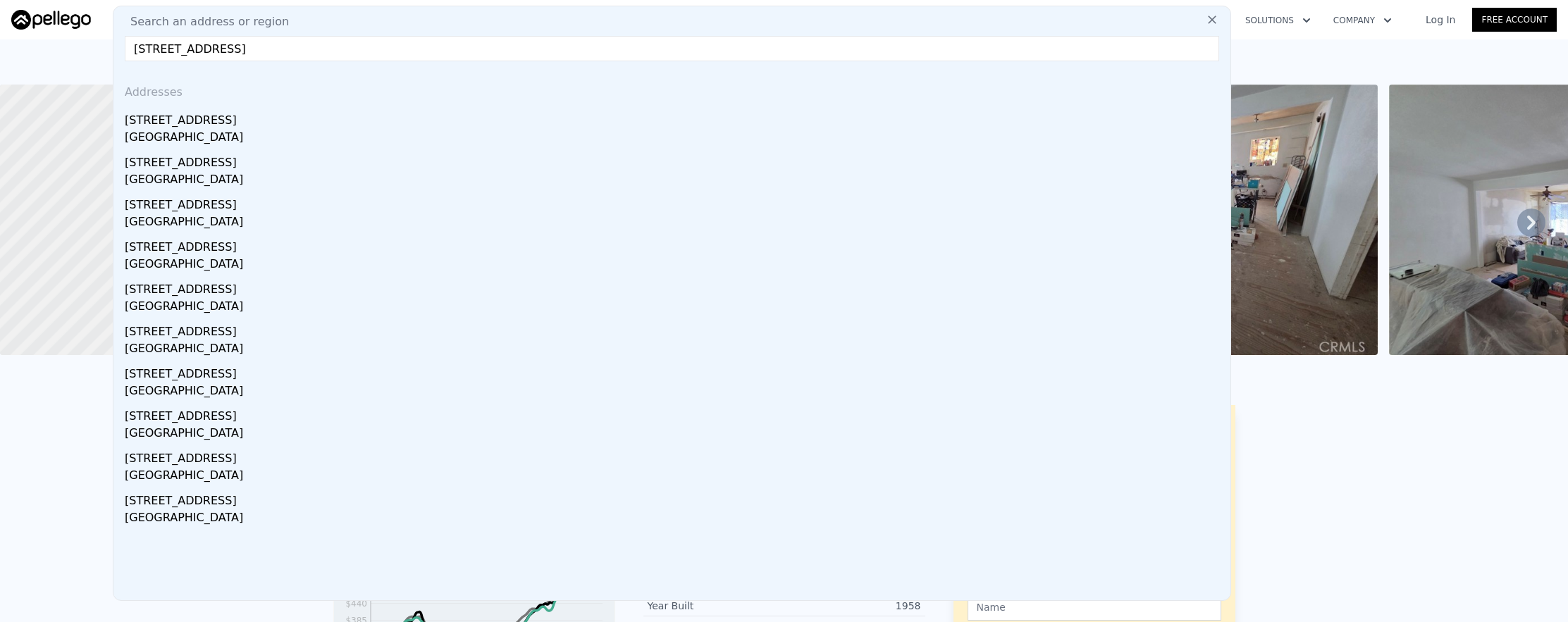
type input "[STREET_ADDRESS]"
click at [240, 107] on div "[STREET_ADDRESS]" at bounding box center [674, 117] width 1100 height 22
